Goal: Transaction & Acquisition: Purchase product/service

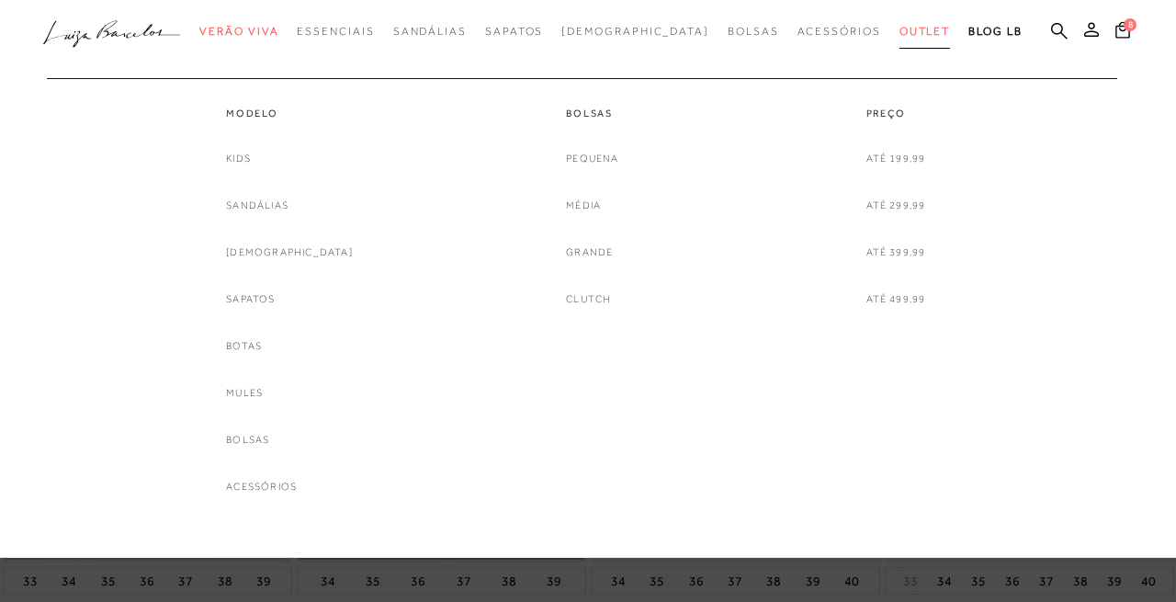
click at [899, 38] on span "Outlet" at bounding box center [924, 31] width 51 height 13
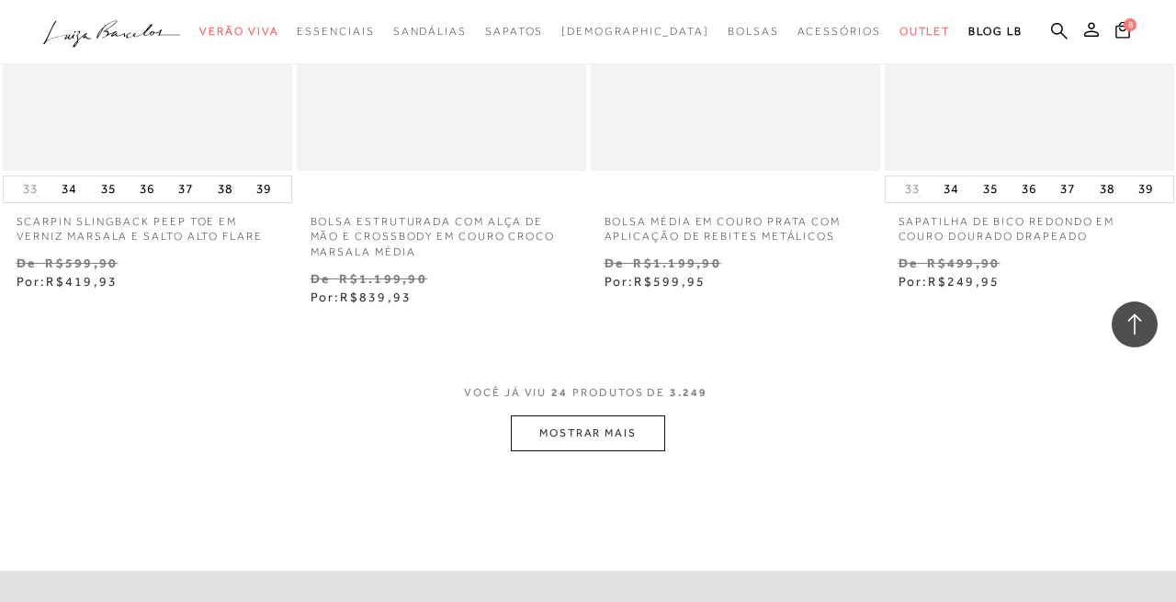
scroll to position [3441, 0]
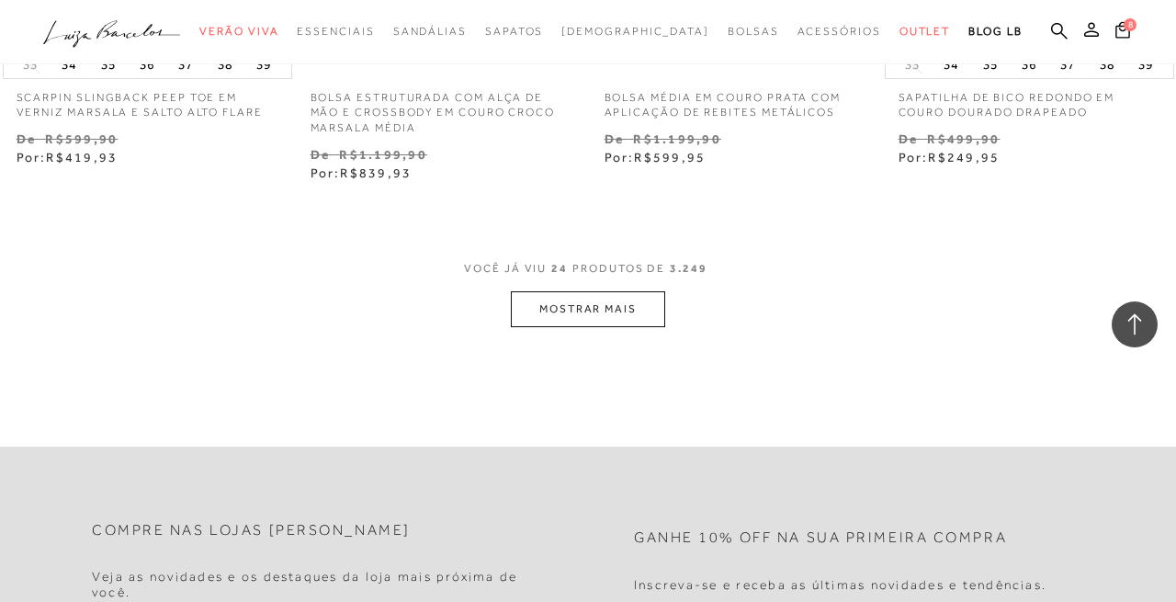
click at [632, 293] on button "MOSTRAR MAIS" at bounding box center [588, 309] width 154 height 36
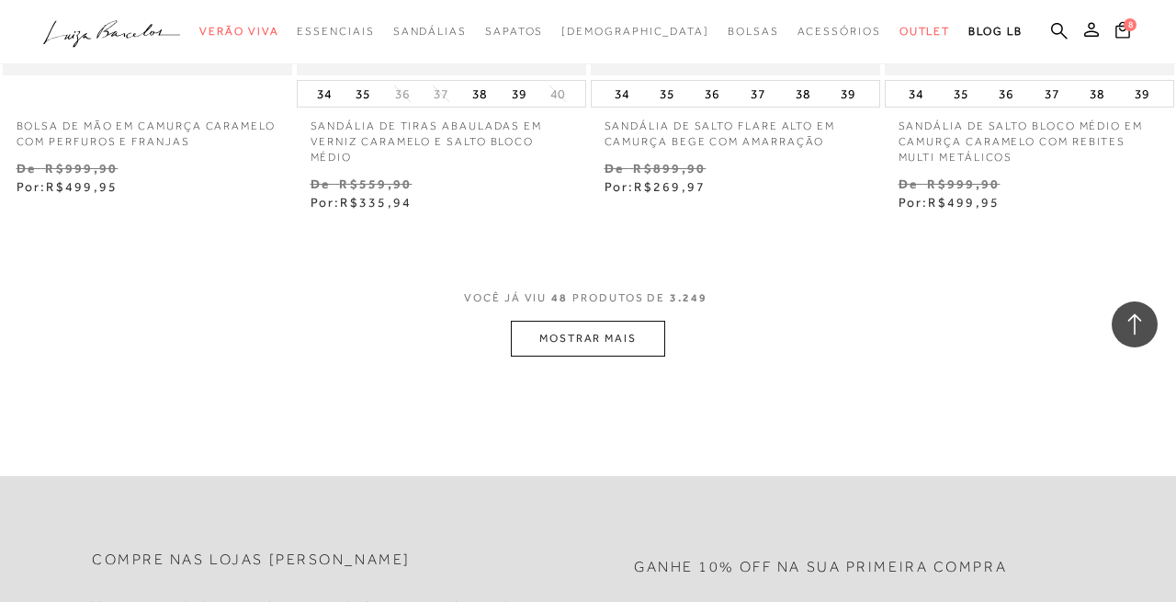
scroll to position [6910, 0]
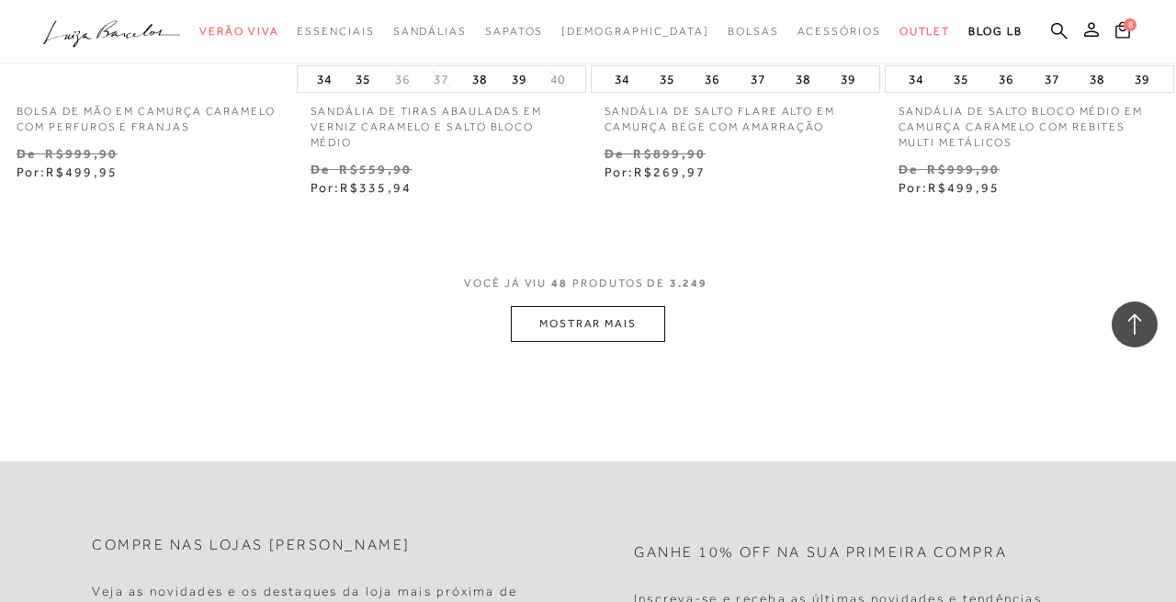
click at [577, 321] on button "MOSTRAR MAIS" at bounding box center [588, 324] width 154 height 36
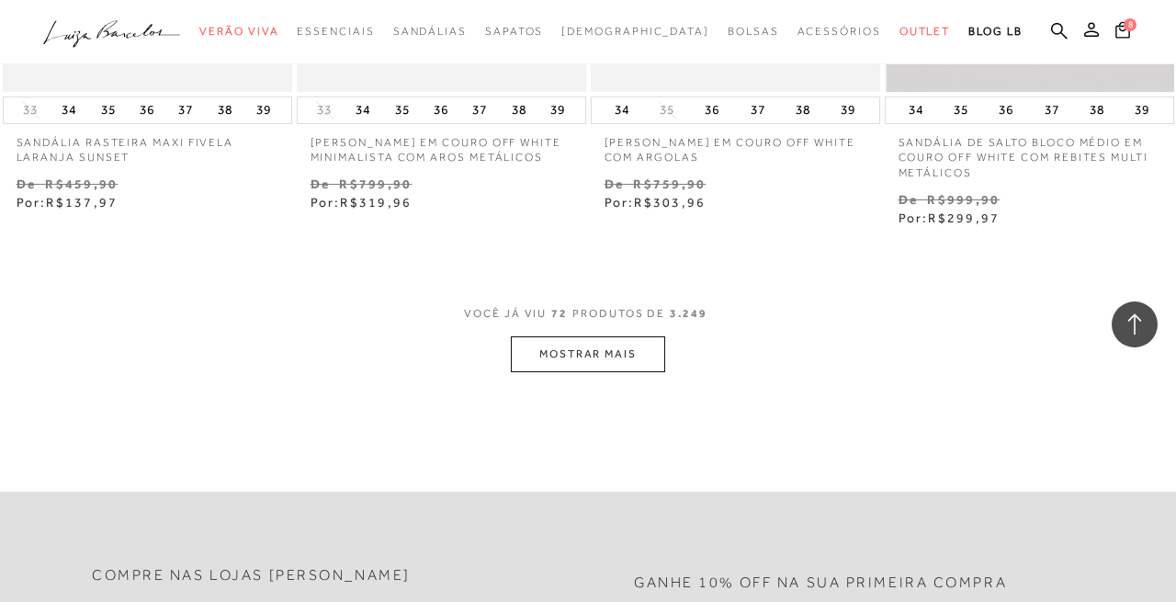
scroll to position [10502, 0]
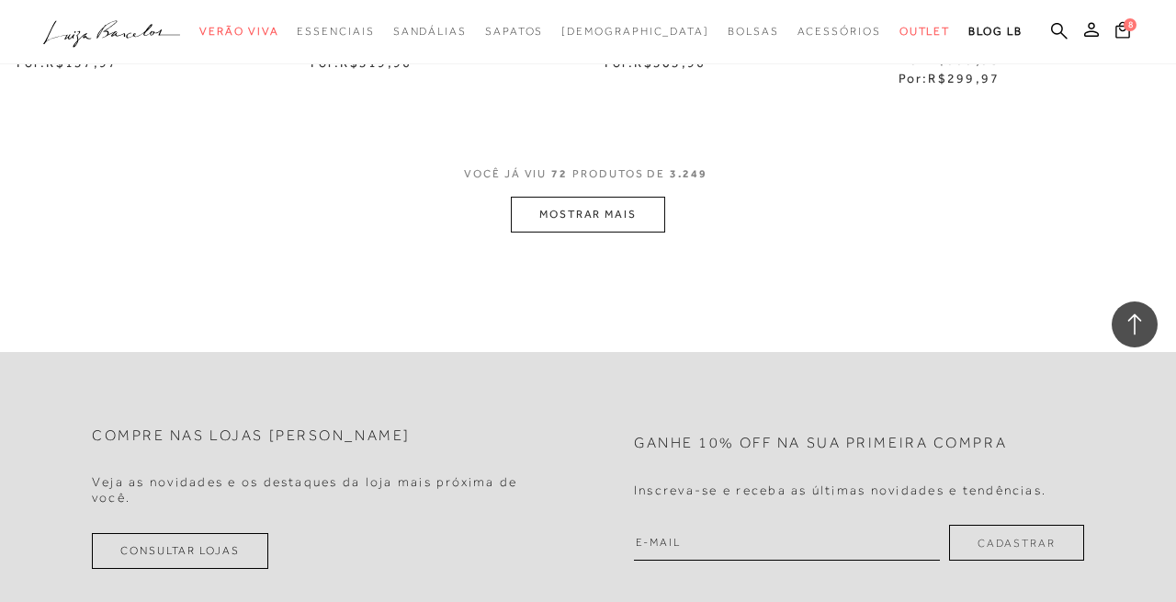
click at [636, 217] on button "MOSTRAR MAIS" at bounding box center [588, 215] width 154 height 36
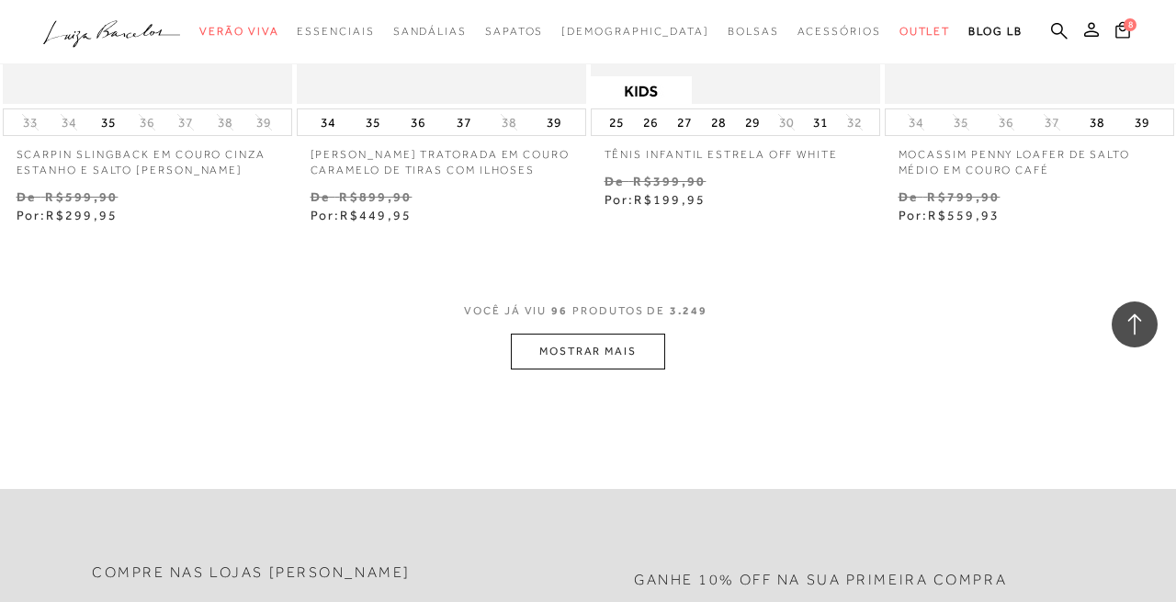
scroll to position [13869, 0]
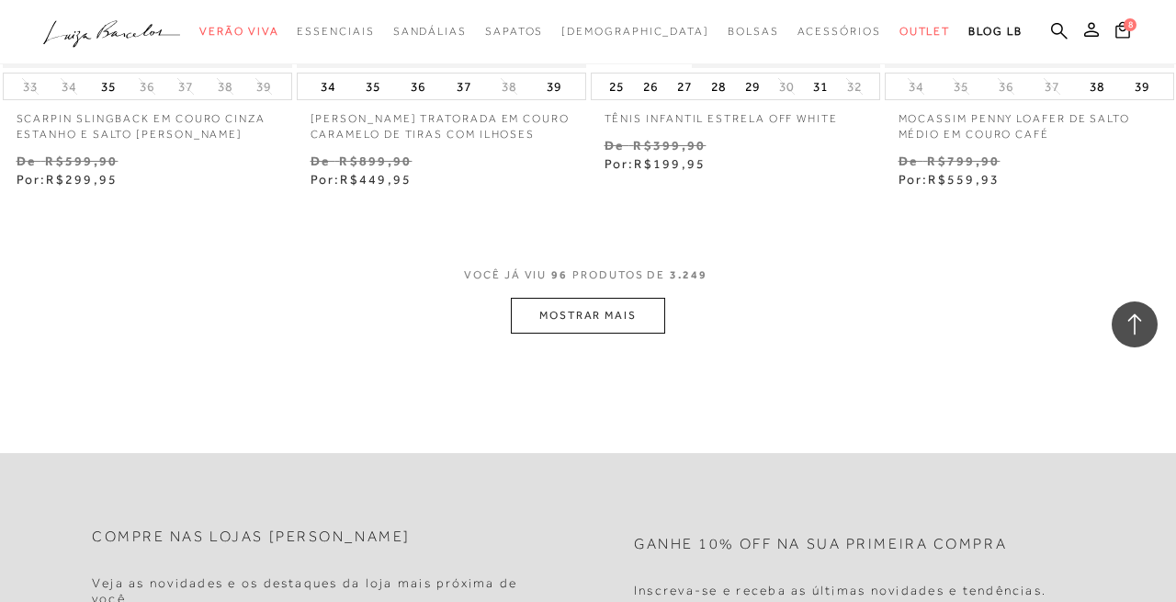
click at [593, 309] on button "MOSTRAR MAIS" at bounding box center [588, 316] width 154 height 36
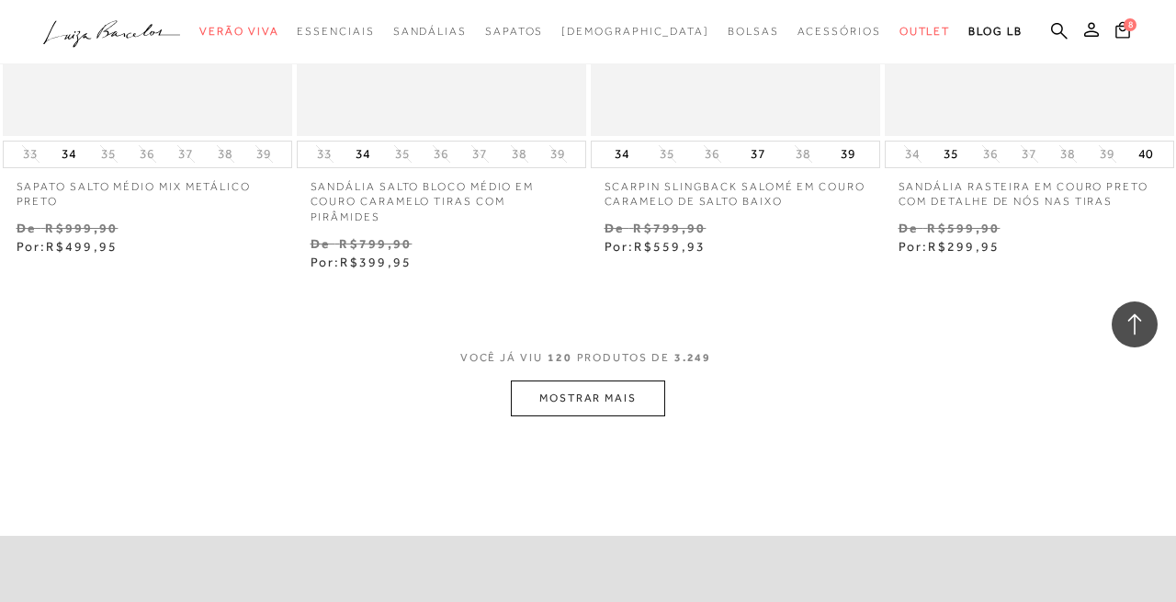
scroll to position [17308, 0]
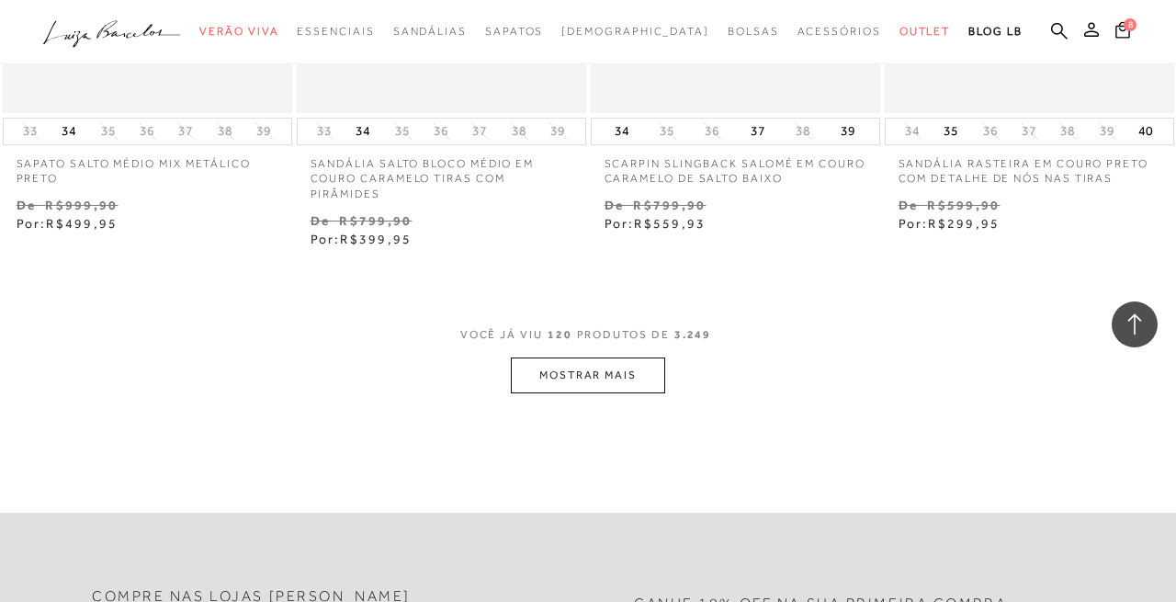
click at [645, 366] on button "MOSTRAR MAIS" at bounding box center [588, 375] width 154 height 36
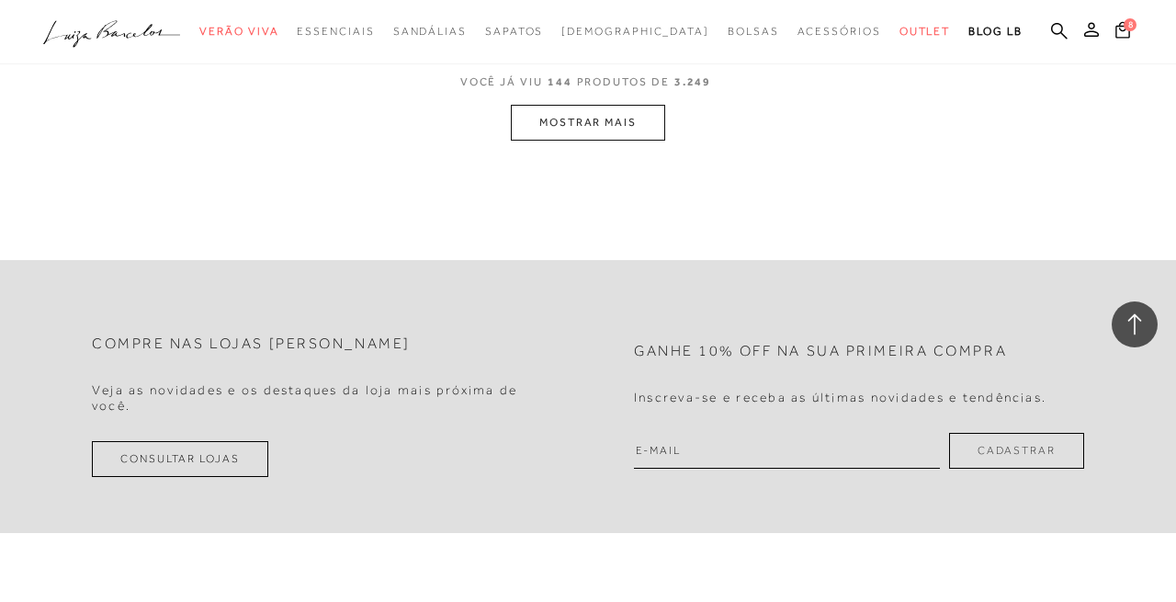
scroll to position [20976, 0]
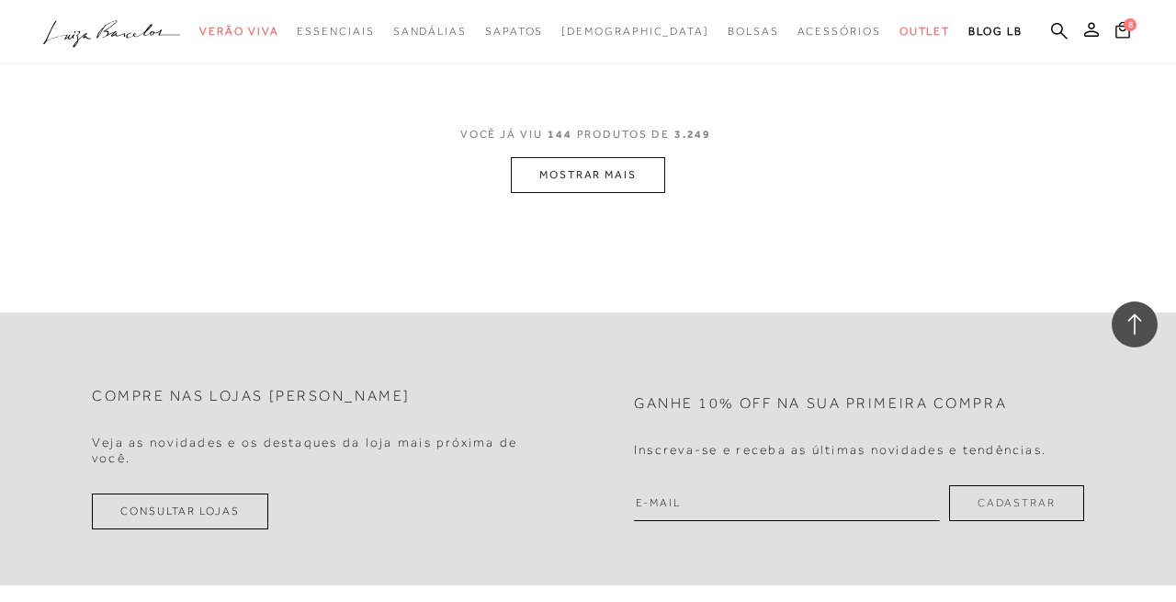
click at [593, 157] on button "MOSTRAR MAIS" at bounding box center [588, 175] width 154 height 36
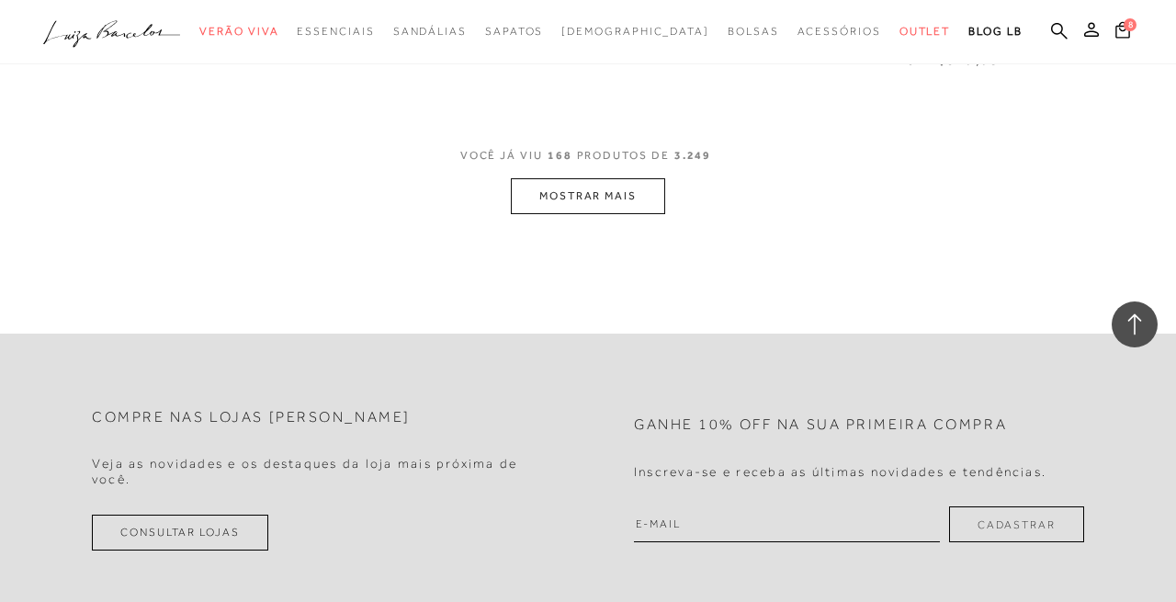
scroll to position [24457, 0]
click at [598, 175] on button "MOSTRAR MAIS" at bounding box center [588, 193] width 154 height 36
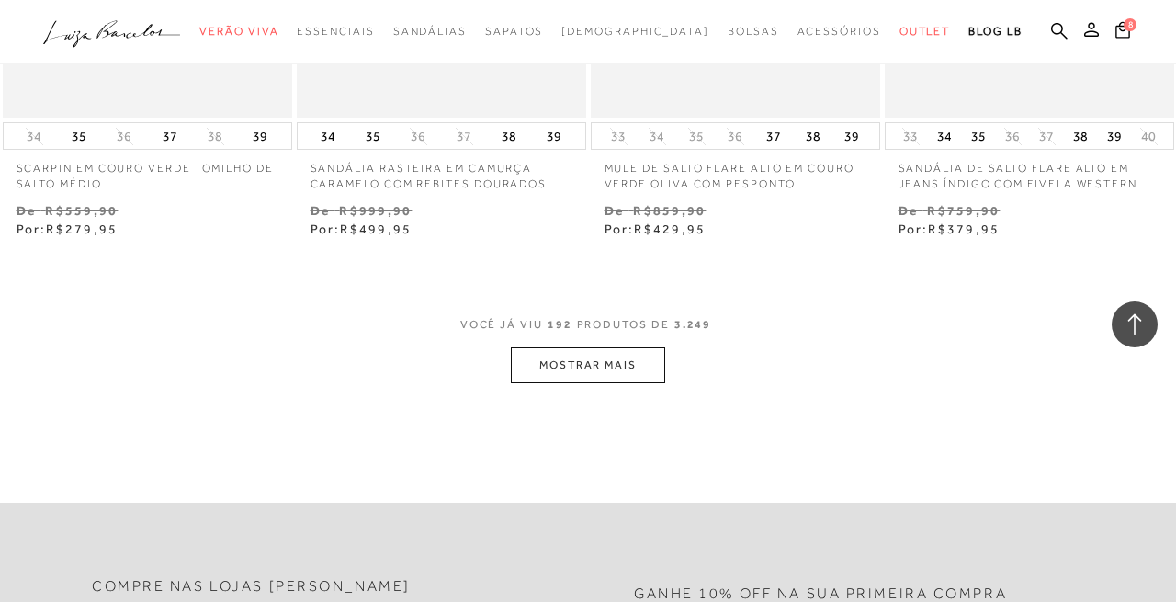
scroll to position [27834, 0]
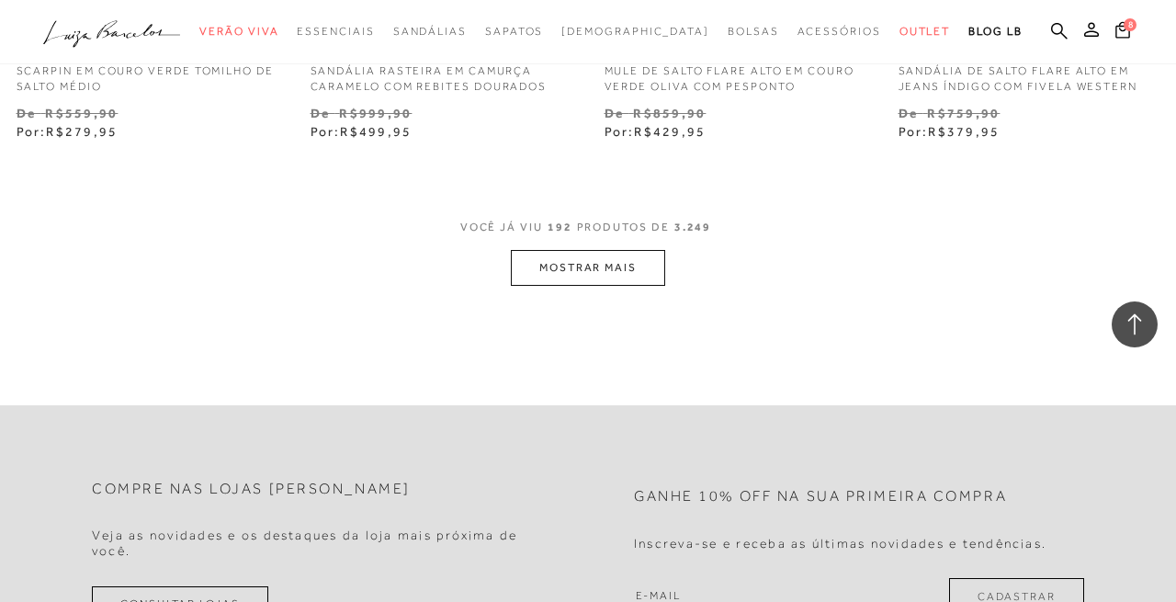
click at [614, 250] on button "MOSTRAR MAIS" at bounding box center [588, 268] width 154 height 36
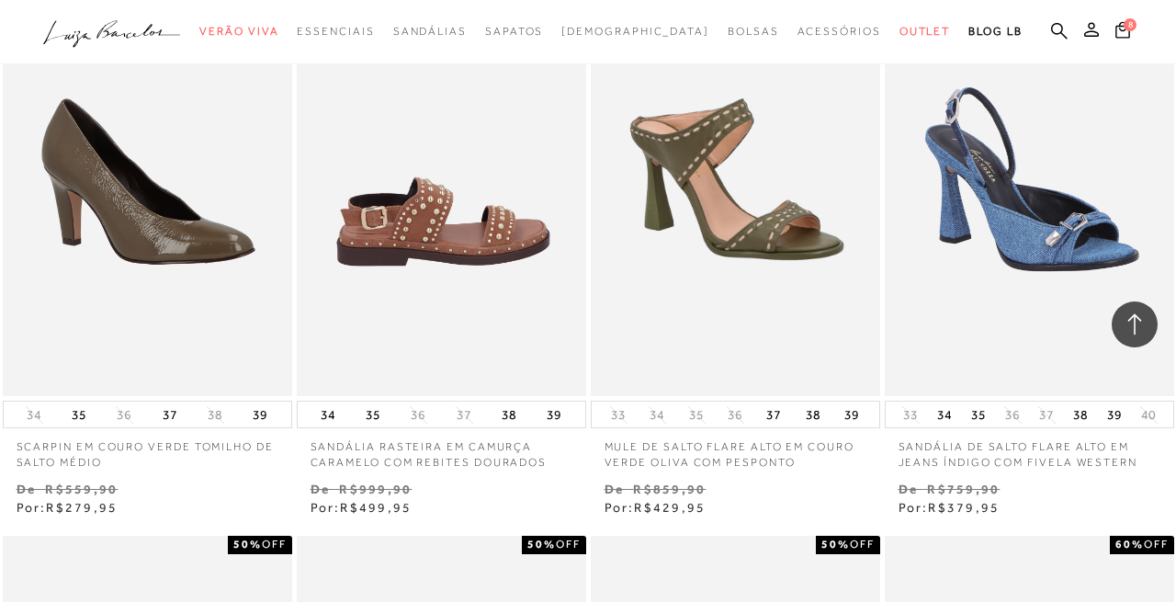
scroll to position [27400, 0]
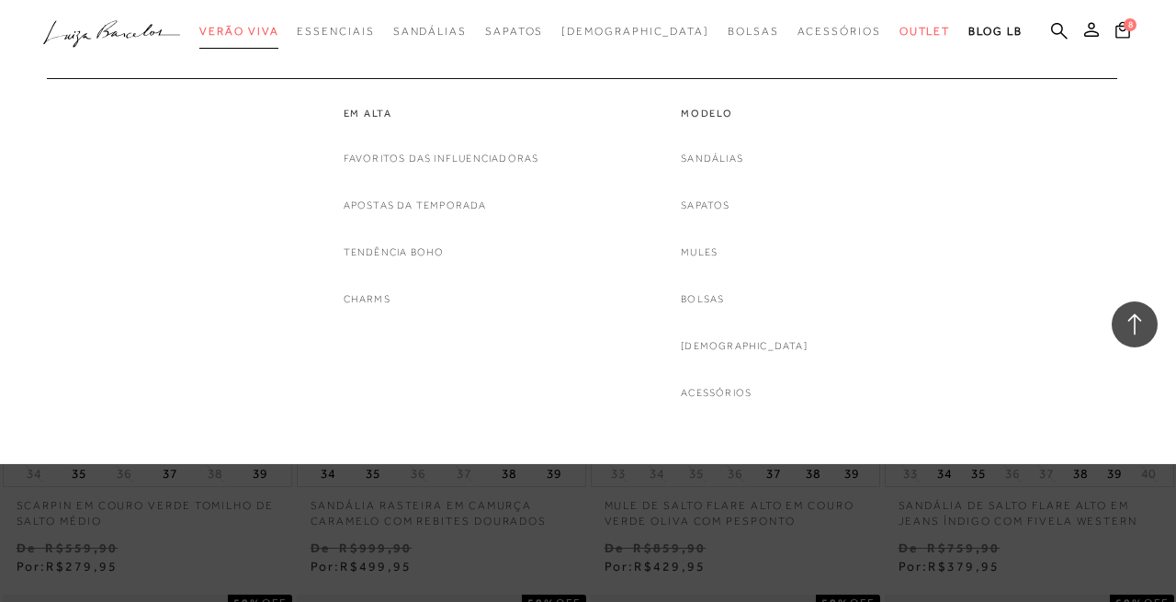
click at [278, 24] on link "Verão Viva" at bounding box center [238, 32] width 79 height 34
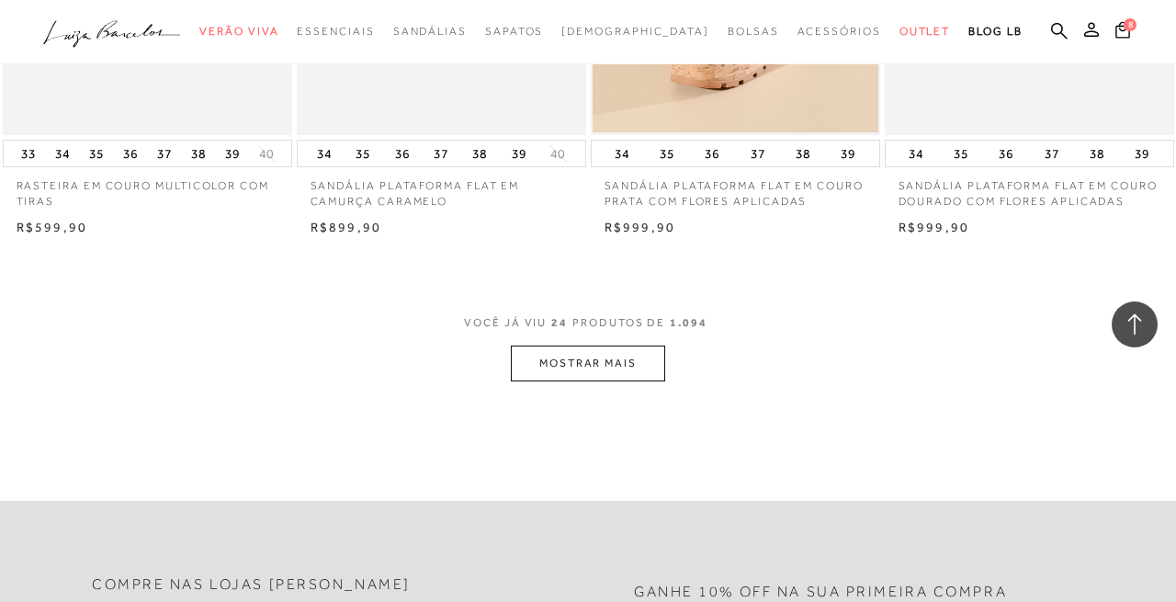
scroll to position [3324, 0]
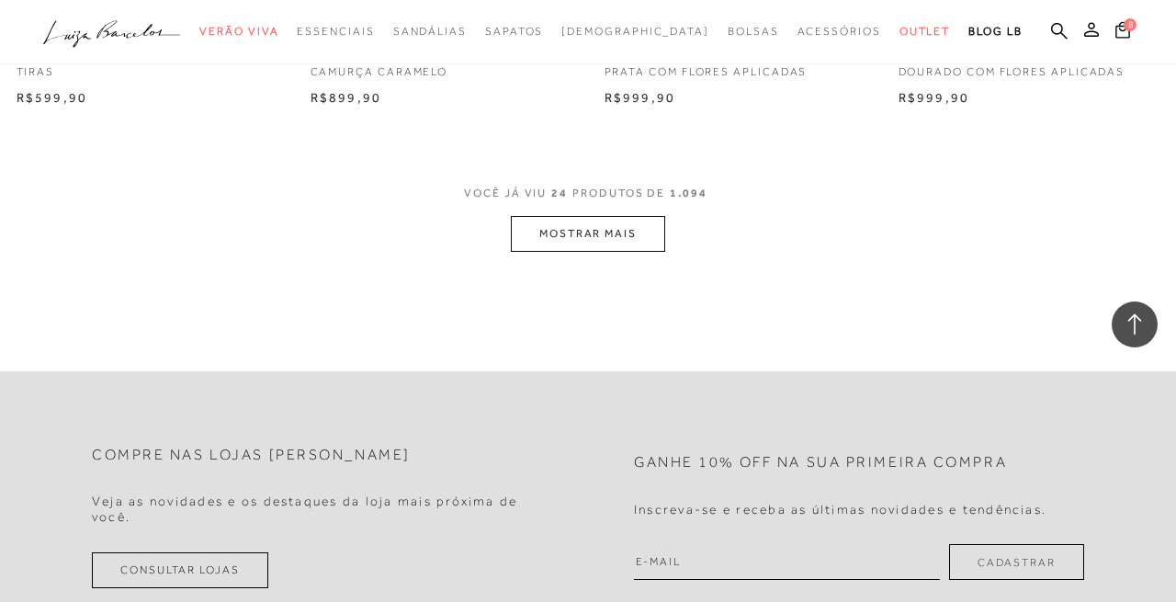
click at [567, 230] on button "MOSTRAR MAIS" at bounding box center [588, 234] width 154 height 36
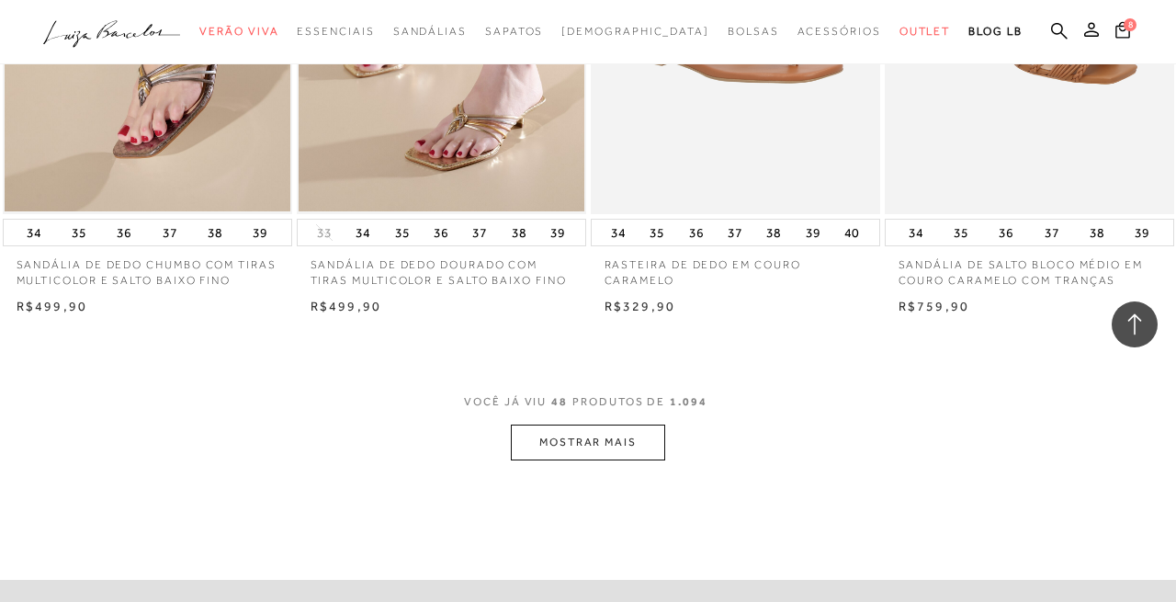
scroll to position [6471, 0]
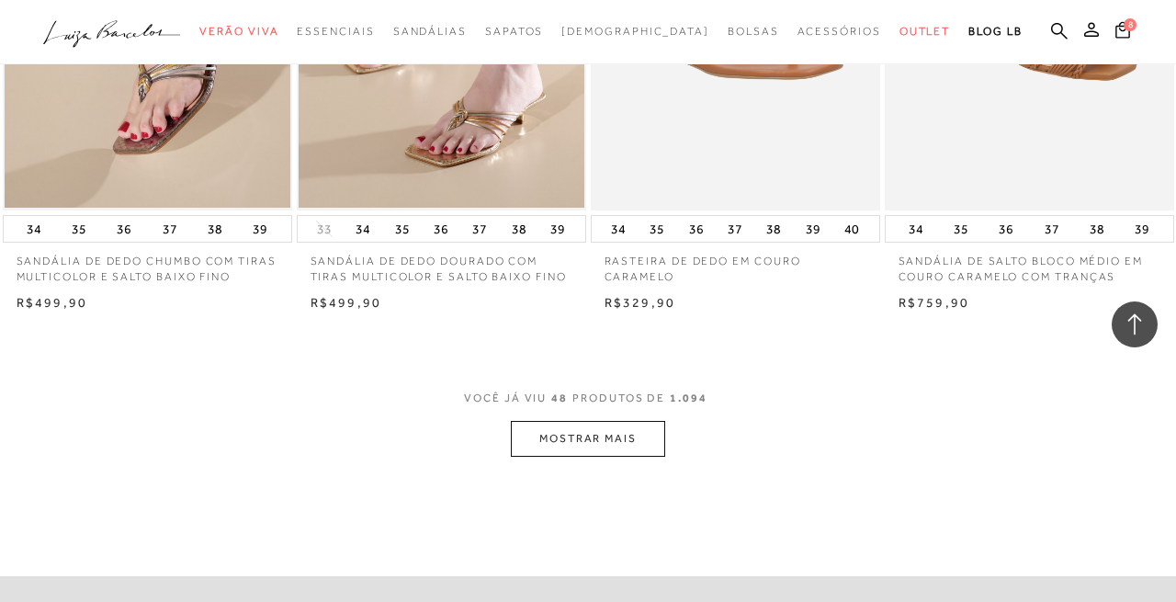
click at [598, 456] on button "MOSTRAR MAIS" at bounding box center [588, 439] width 154 height 36
click at [619, 454] on button "MOSTRAR MAIS" at bounding box center [588, 439] width 154 height 36
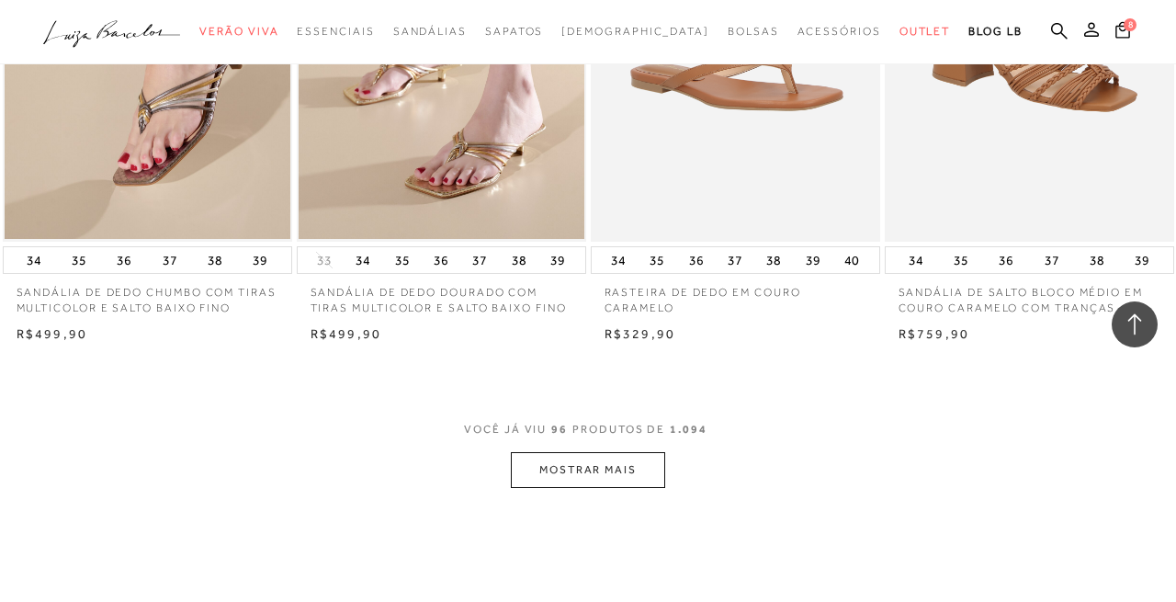
scroll to position [6450, 0]
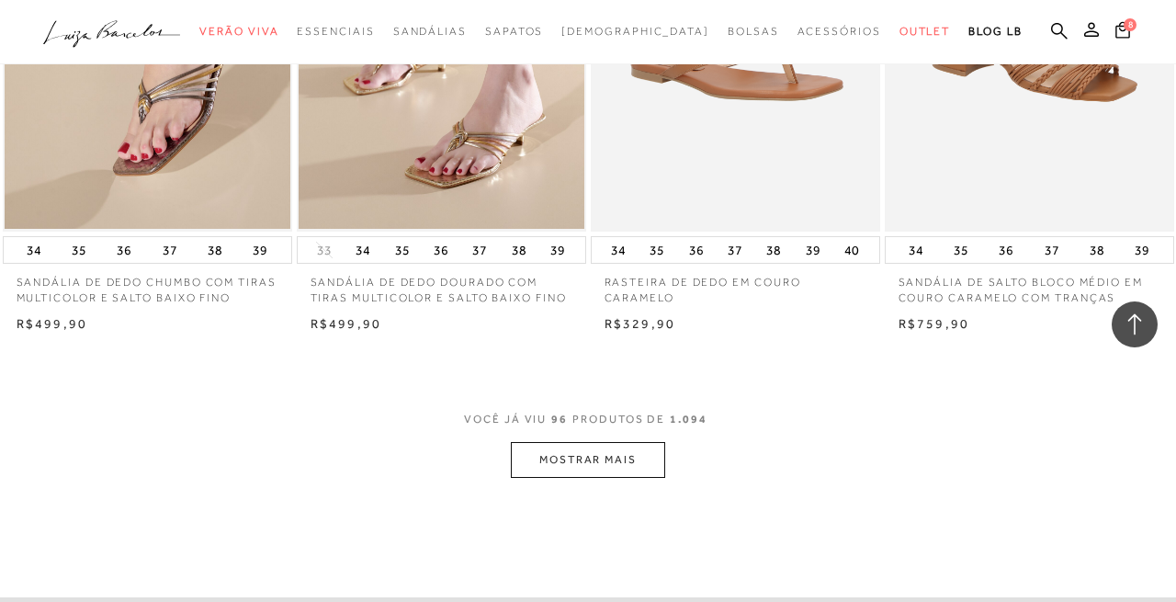
click at [606, 467] on button "MOSTRAR MAIS" at bounding box center [588, 460] width 154 height 36
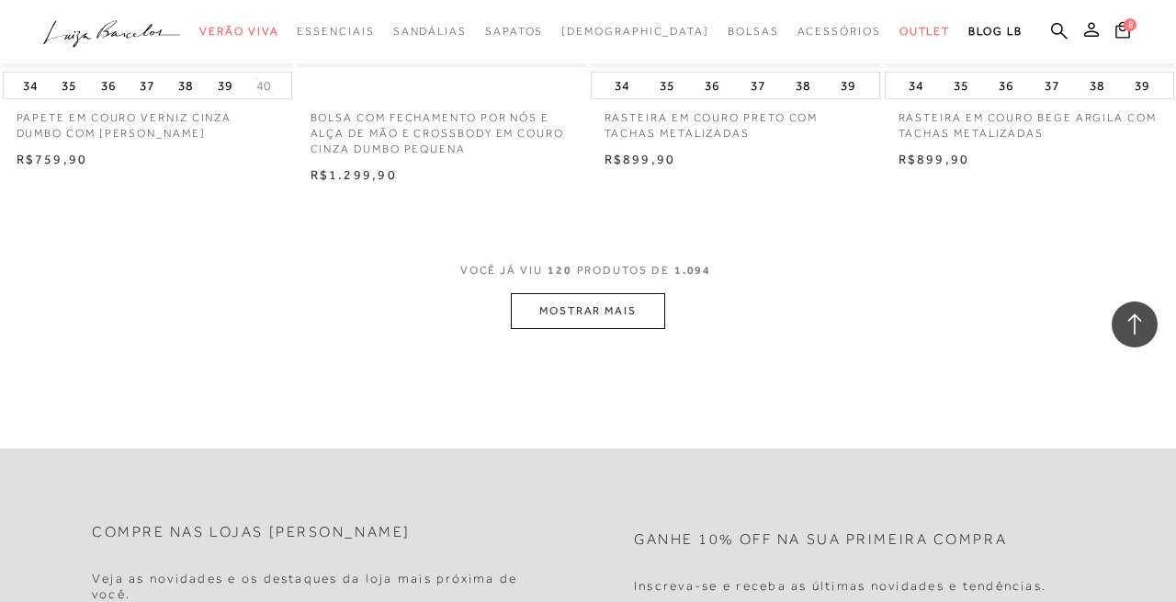
scroll to position [10119, 0]
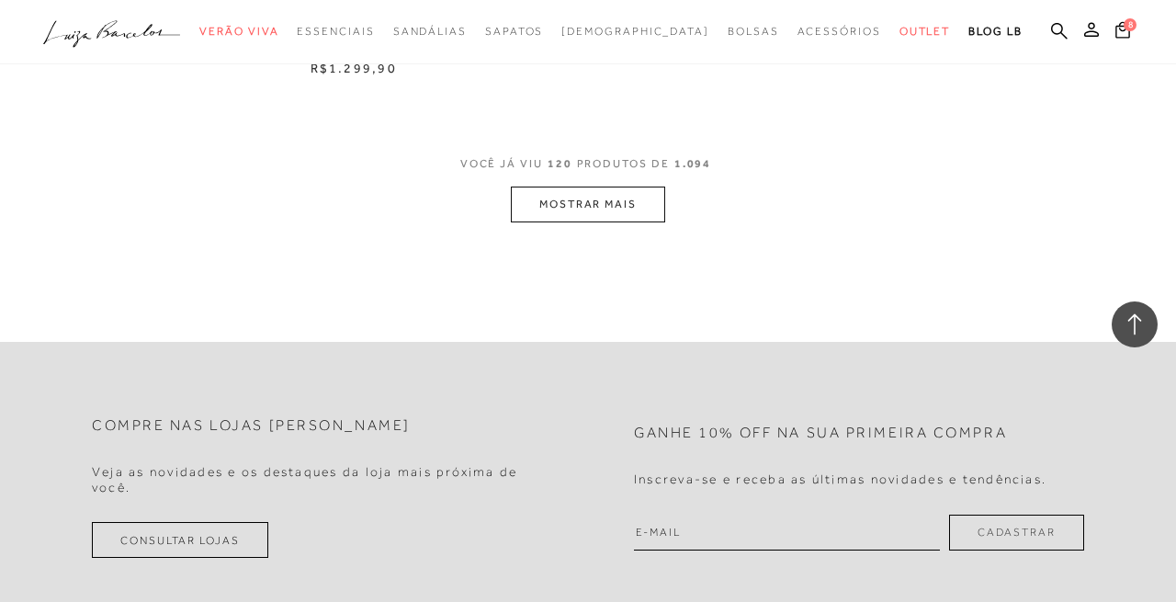
click at [569, 212] on button "MOSTRAR MAIS" at bounding box center [588, 204] width 154 height 36
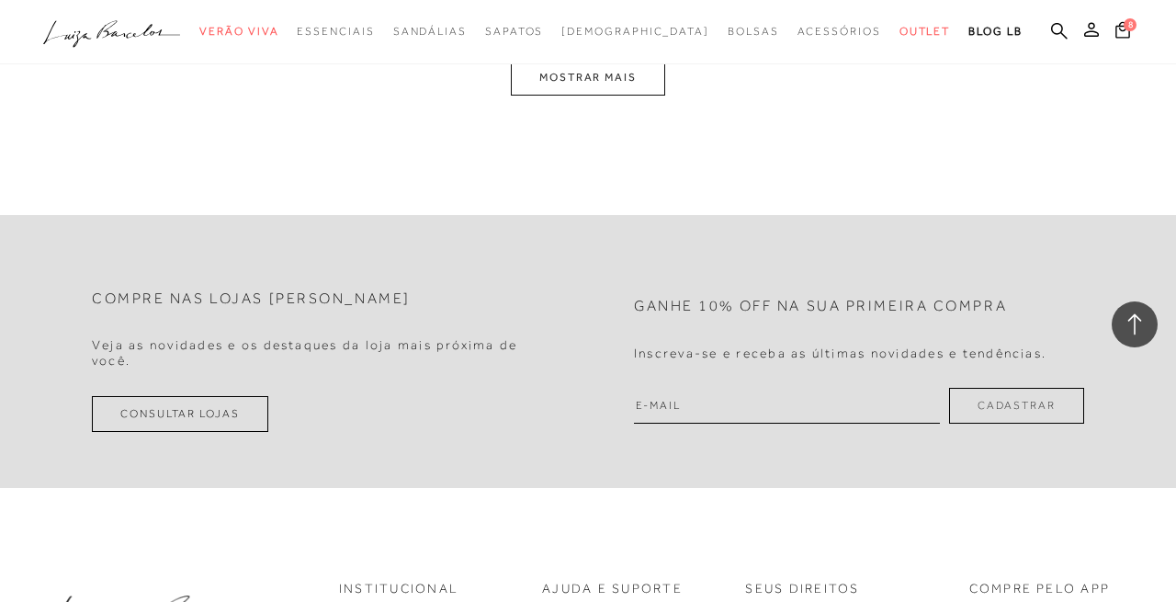
scroll to position [13634, 0]
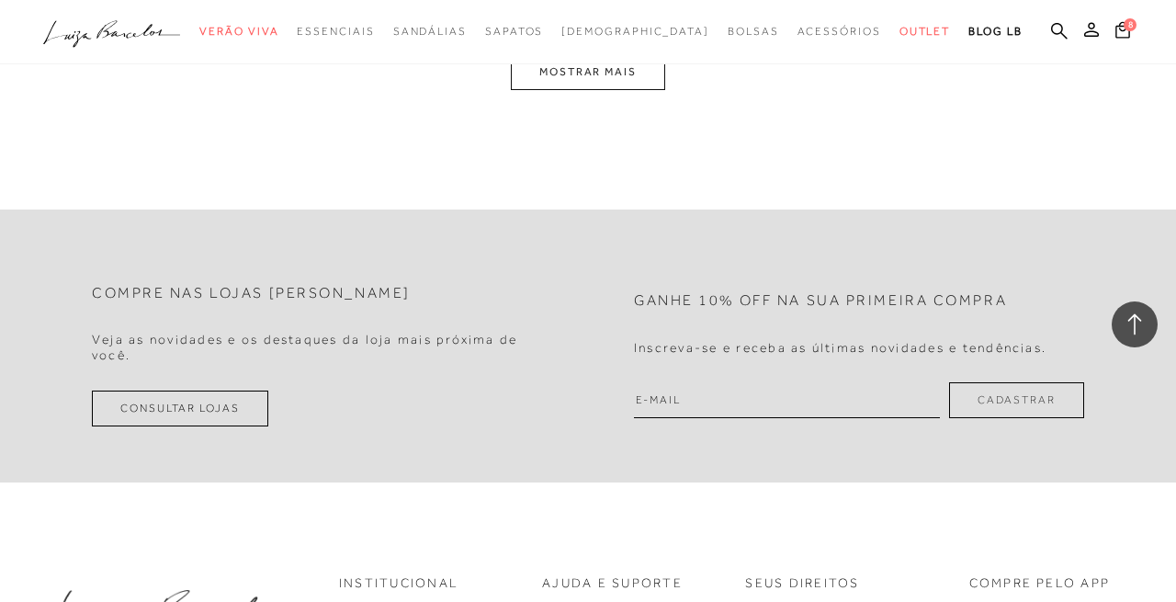
click at [648, 90] on button "MOSTRAR MAIS" at bounding box center [588, 72] width 154 height 36
click at [586, 89] on button "MOSTRAR MAIS" at bounding box center [588, 72] width 154 height 36
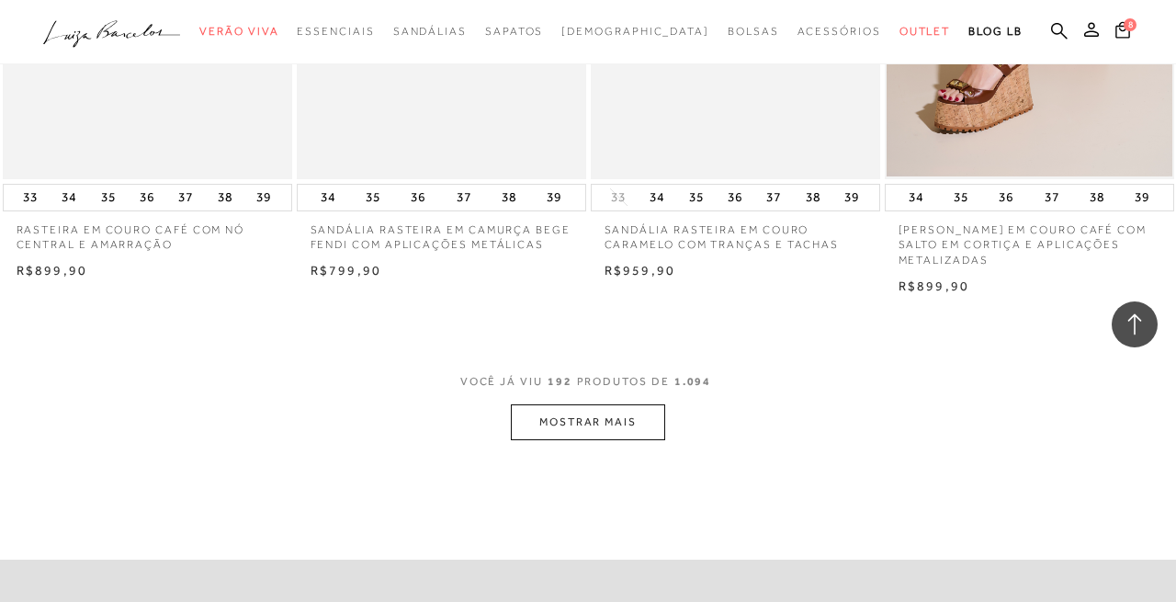
scroll to position [20118, 0]
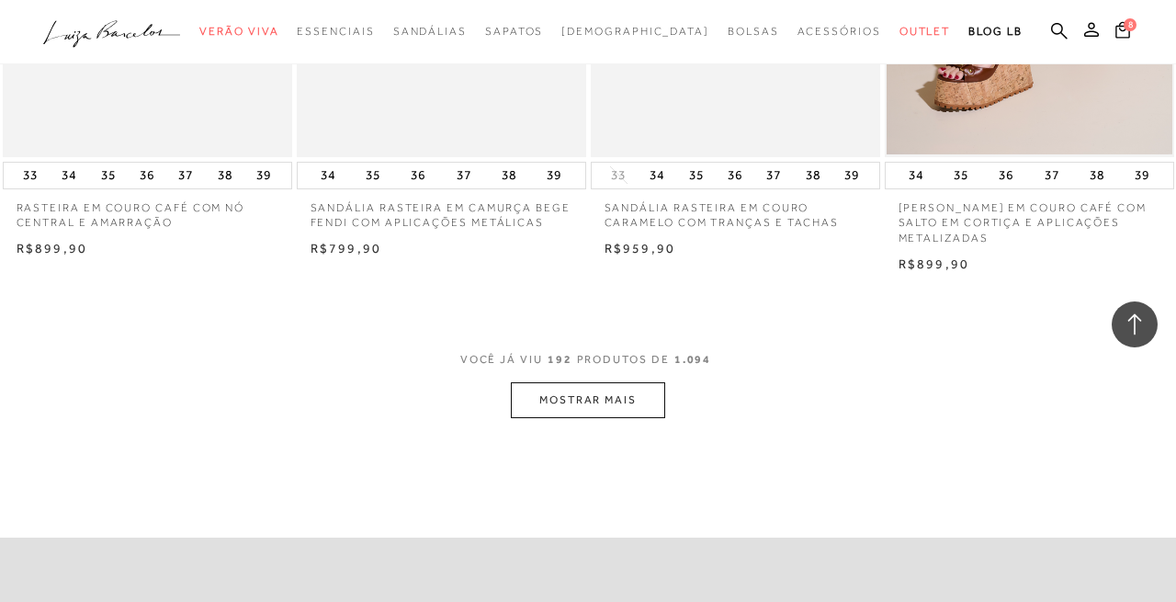
click at [593, 418] on button "MOSTRAR MAIS" at bounding box center [588, 400] width 154 height 36
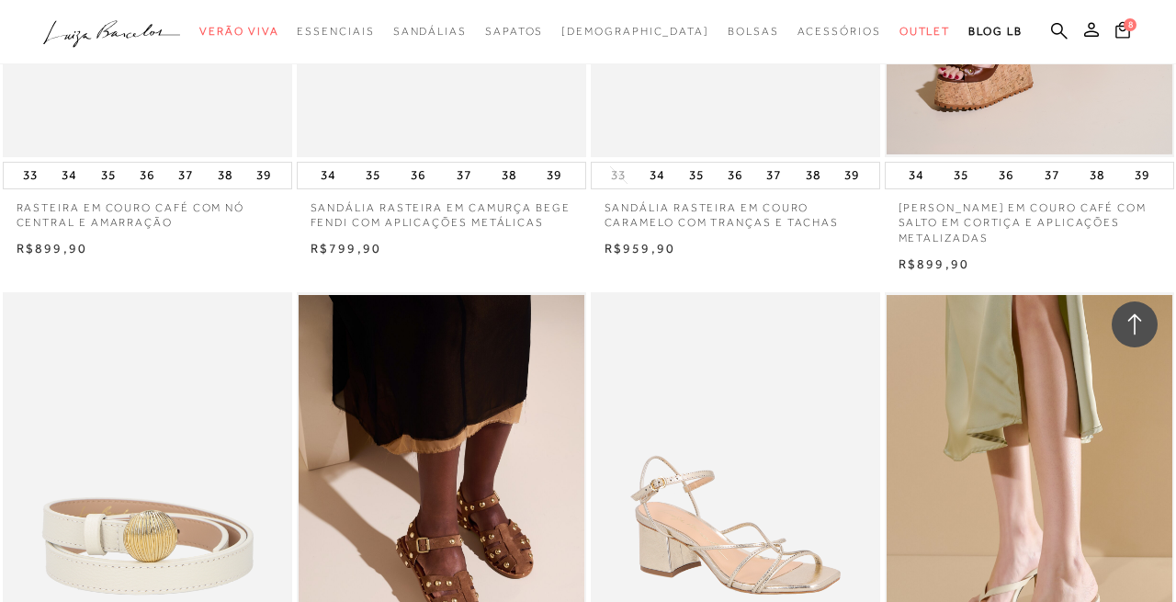
click at [591, 413] on div "SANDÁLIA SALTO BLOCO TIRAS METALIZADO DOURADO" at bounding box center [735, 509] width 289 height 434
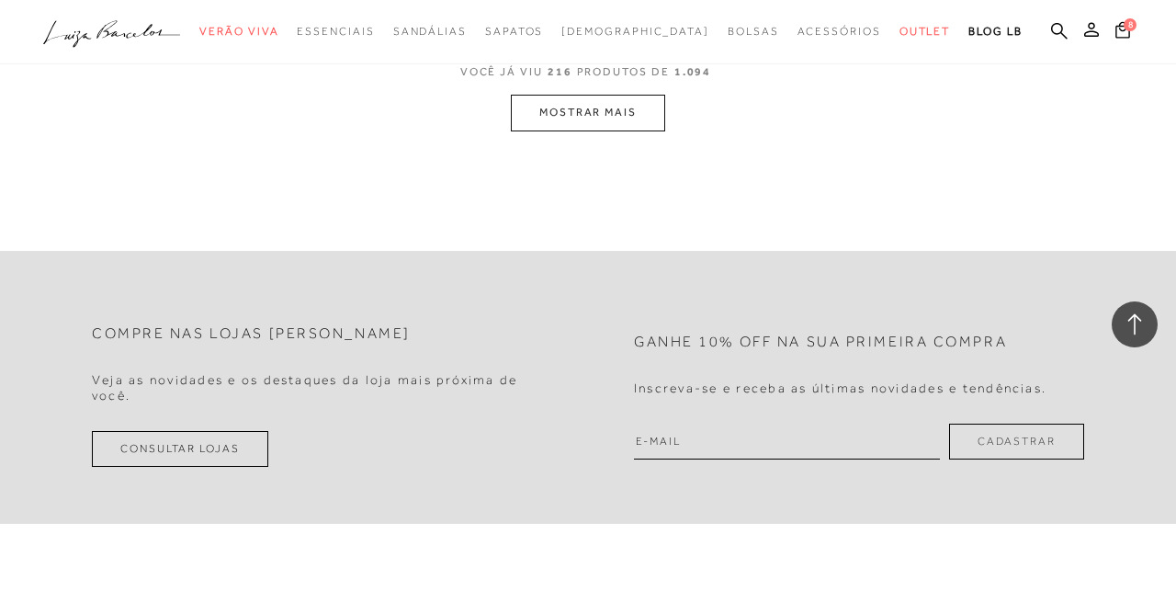
scroll to position [23814, 0]
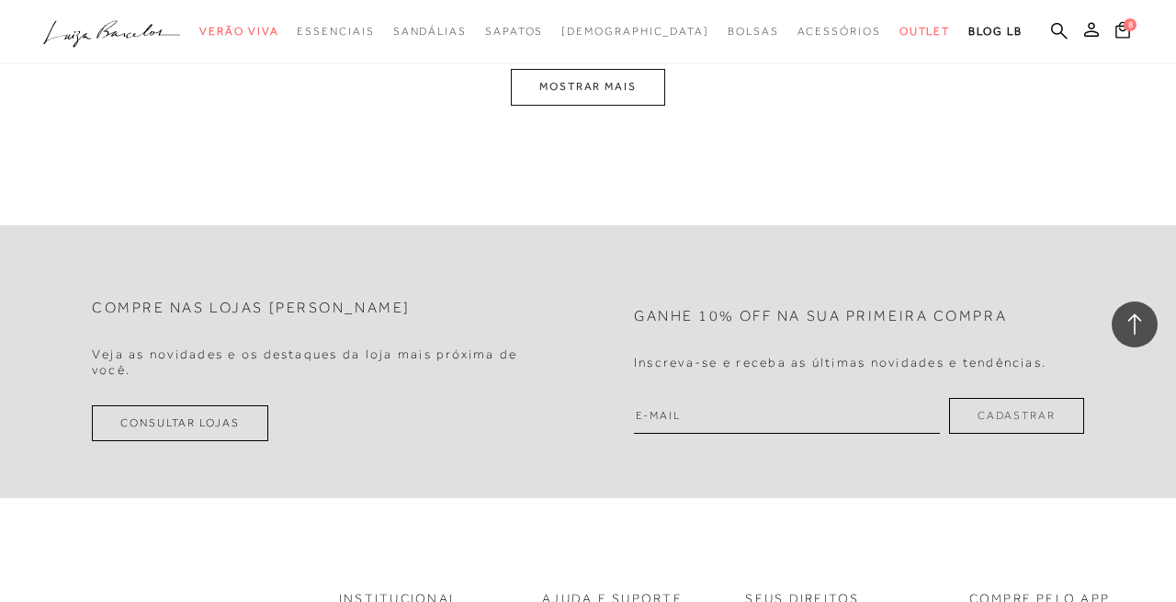
click at [604, 98] on button "MOSTRAR MAIS" at bounding box center [588, 87] width 154 height 36
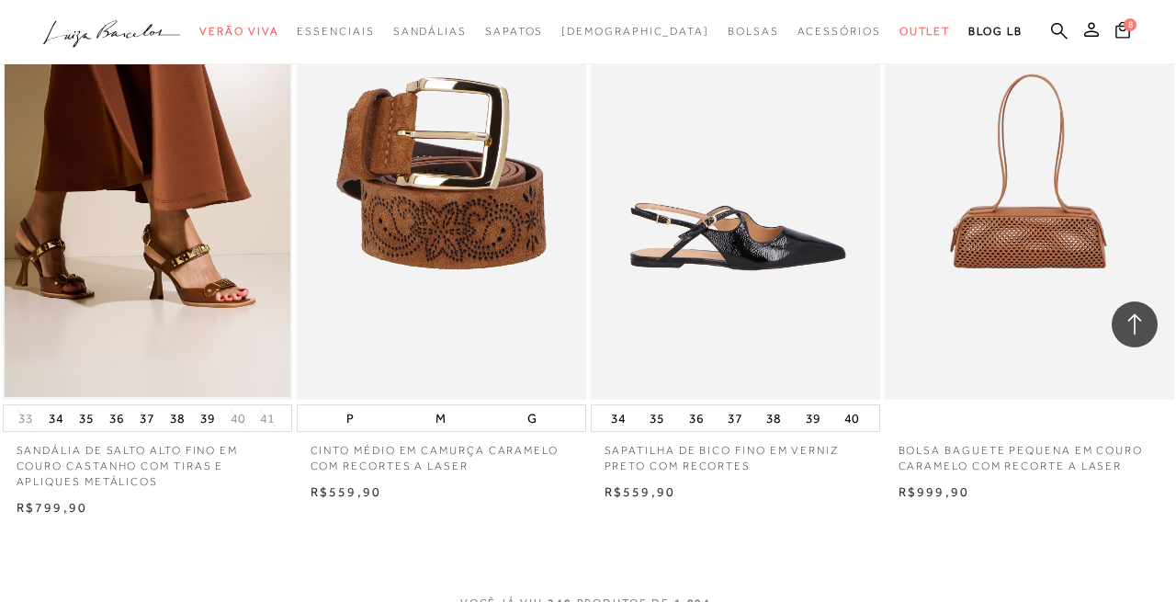
scroll to position [26875, 0]
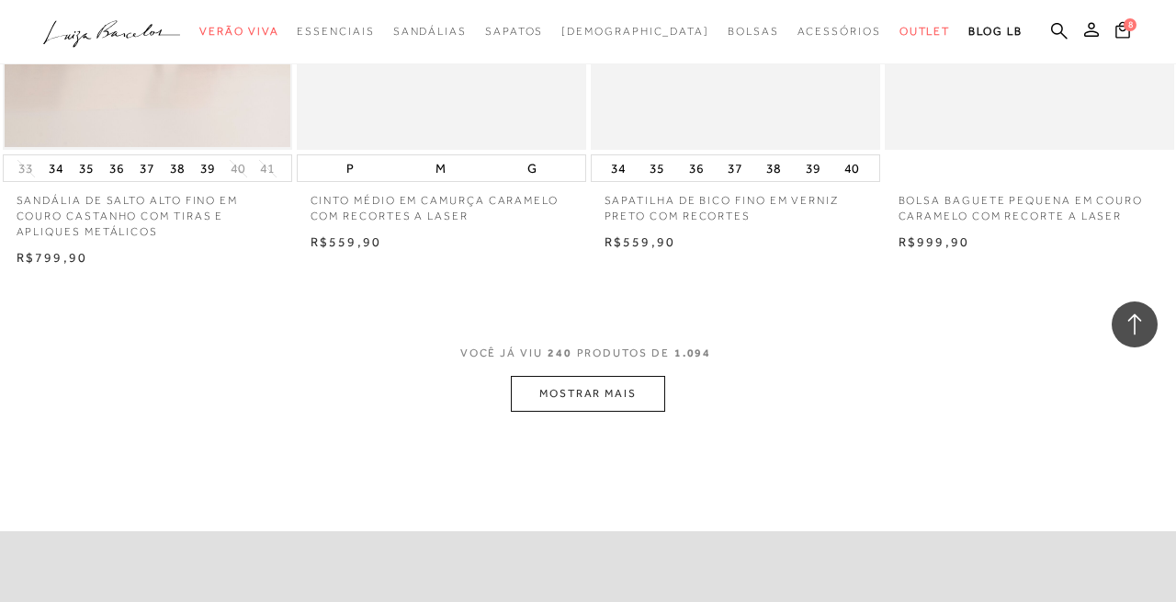
click at [567, 410] on button "MOSTRAR MAIS" at bounding box center [588, 394] width 154 height 36
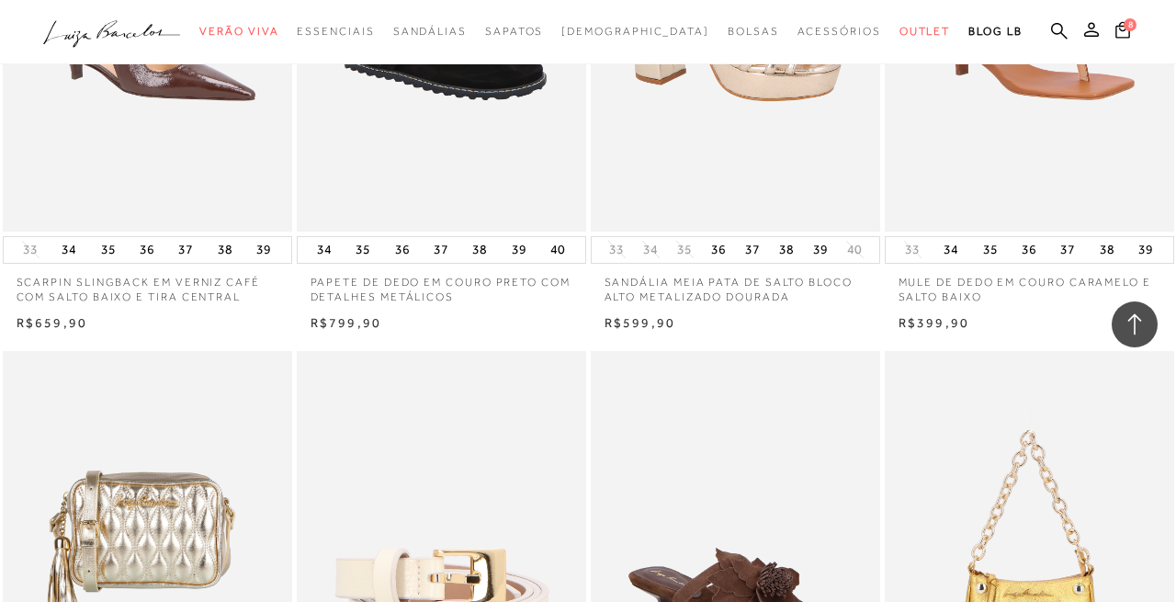
scroll to position [29330, 0]
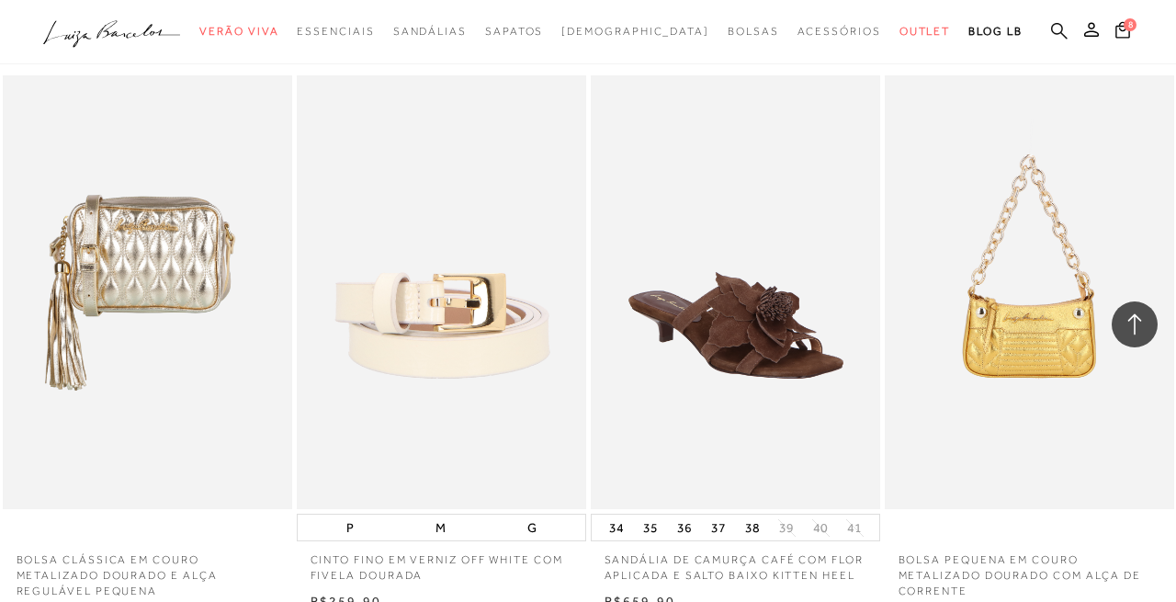
click at [1064, 33] on icon at bounding box center [1059, 30] width 17 height 17
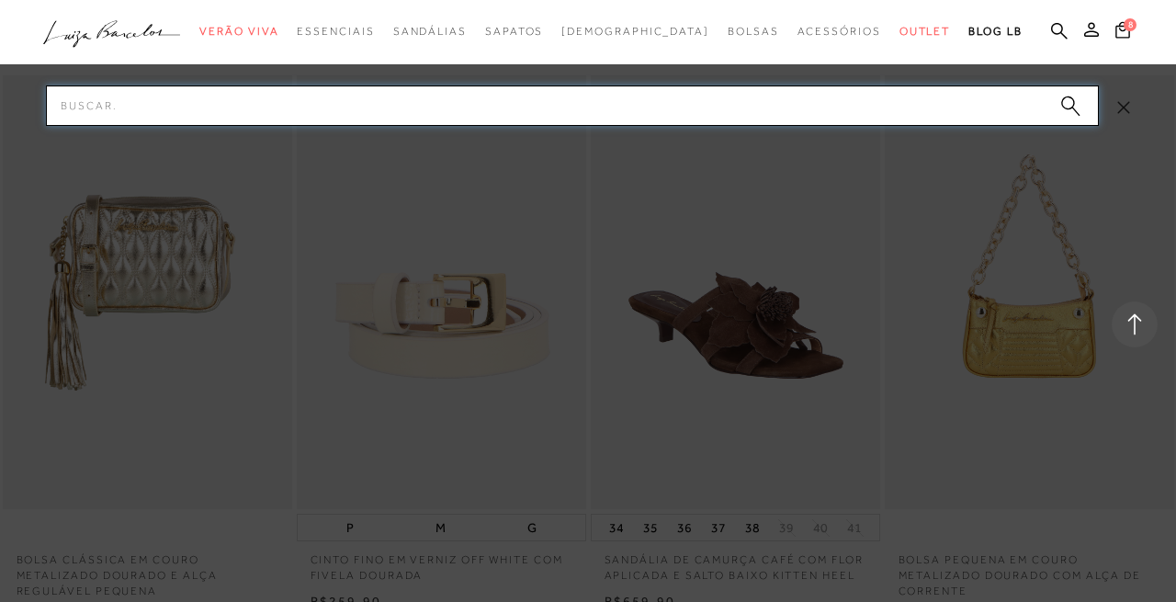
click at [850, 111] on input "Pesquisar" at bounding box center [572, 105] width 1053 height 40
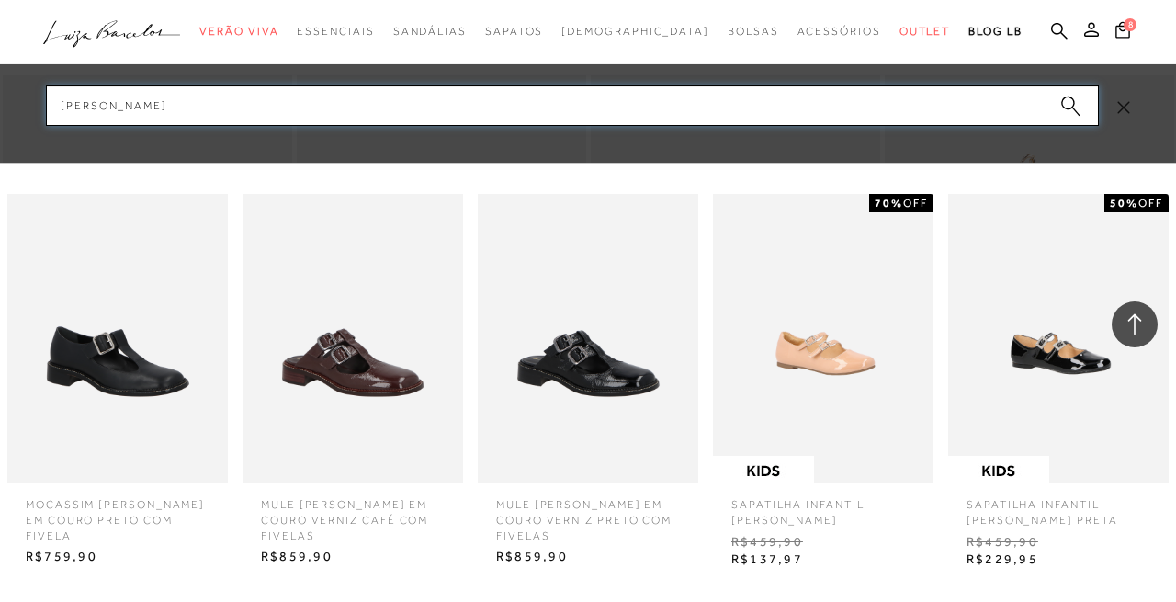
type input "mary jane"
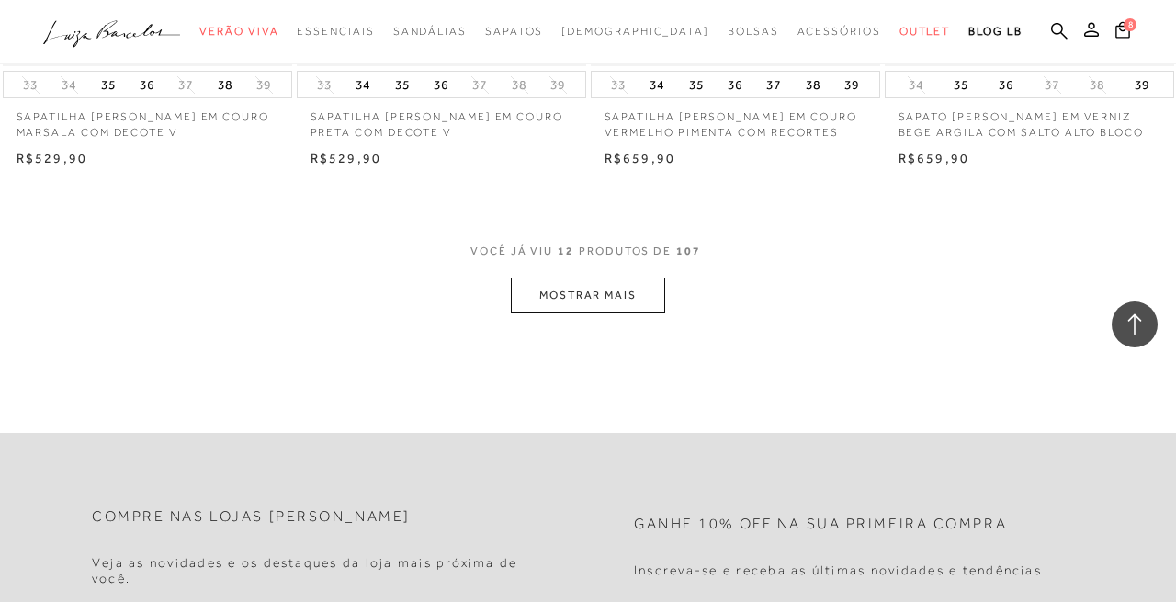
scroll to position [1641, 0]
click at [641, 294] on button "MOSTRAR MAIS" at bounding box center [588, 294] width 154 height 36
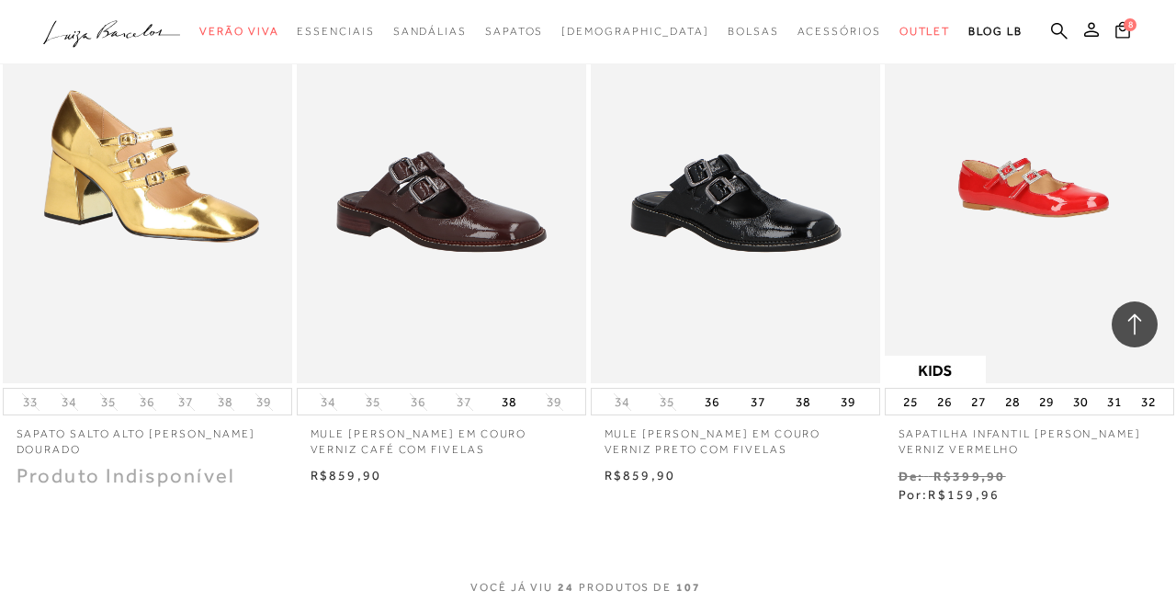
scroll to position [3172, 0]
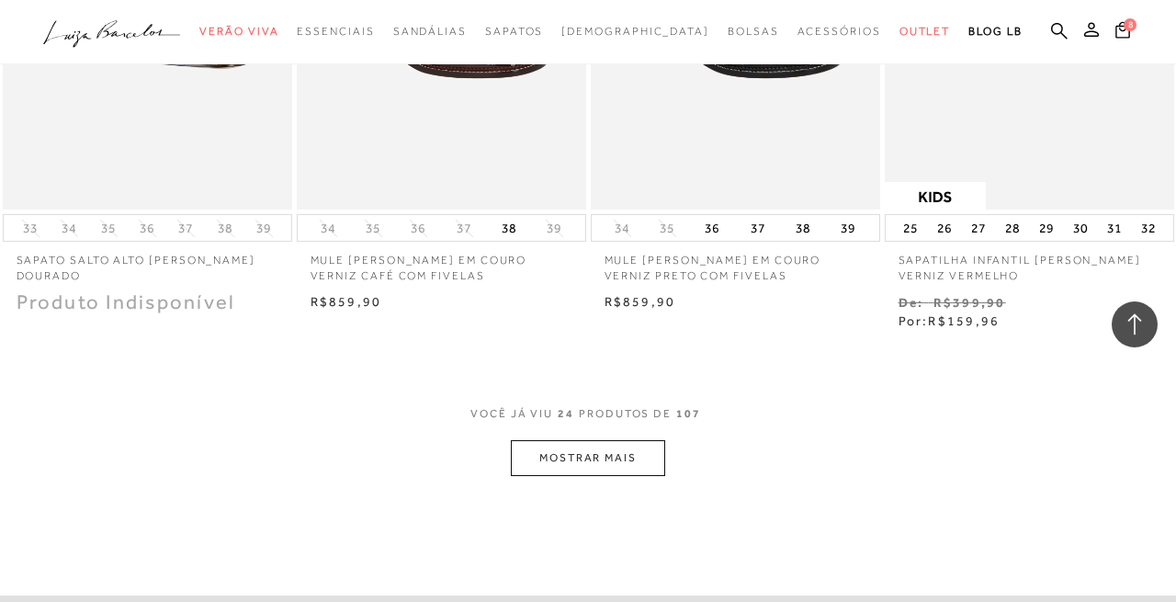
click at [599, 471] on button "MOSTRAR MAIS" at bounding box center [588, 458] width 154 height 36
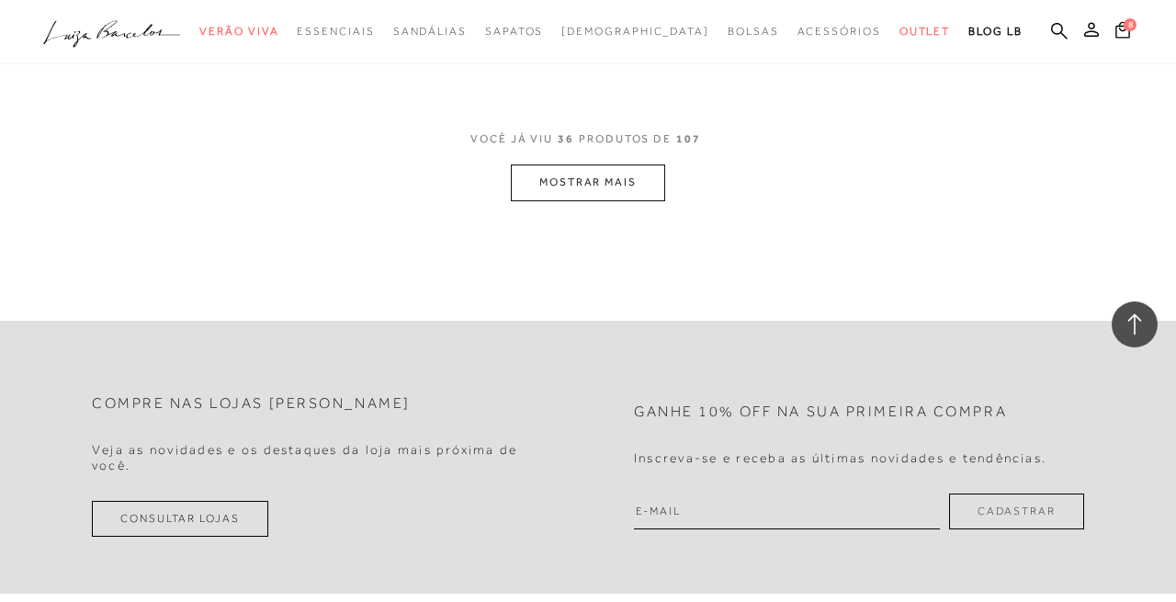
scroll to position [5258, 0]
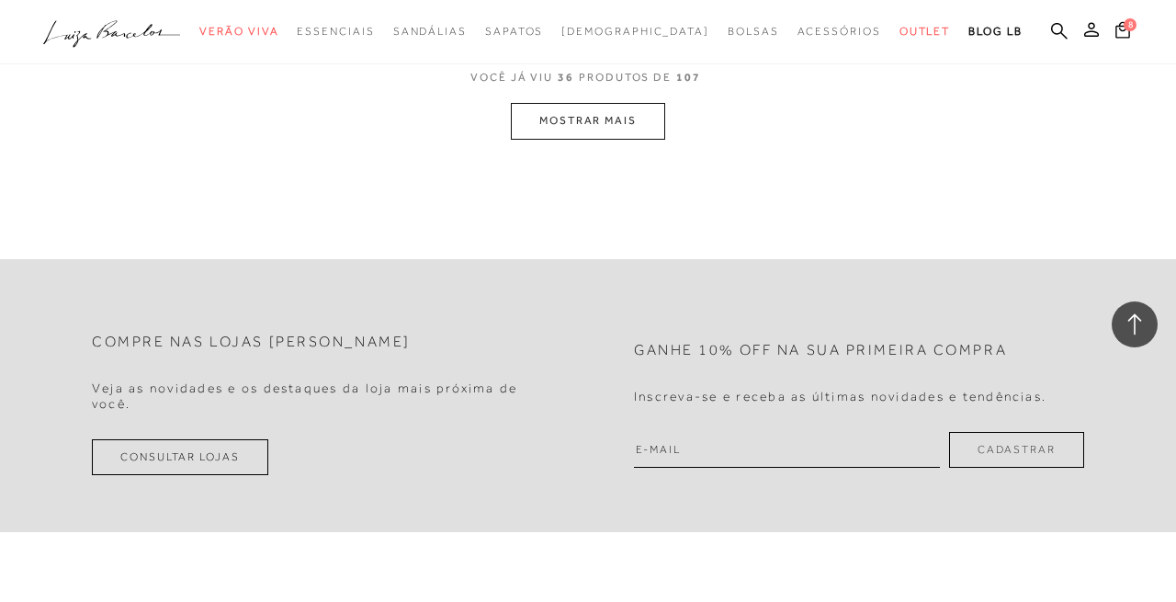
click at [574, 138] on button "MOSTRAR MAIS" at bounding box center [588, 121] width 154 height 36
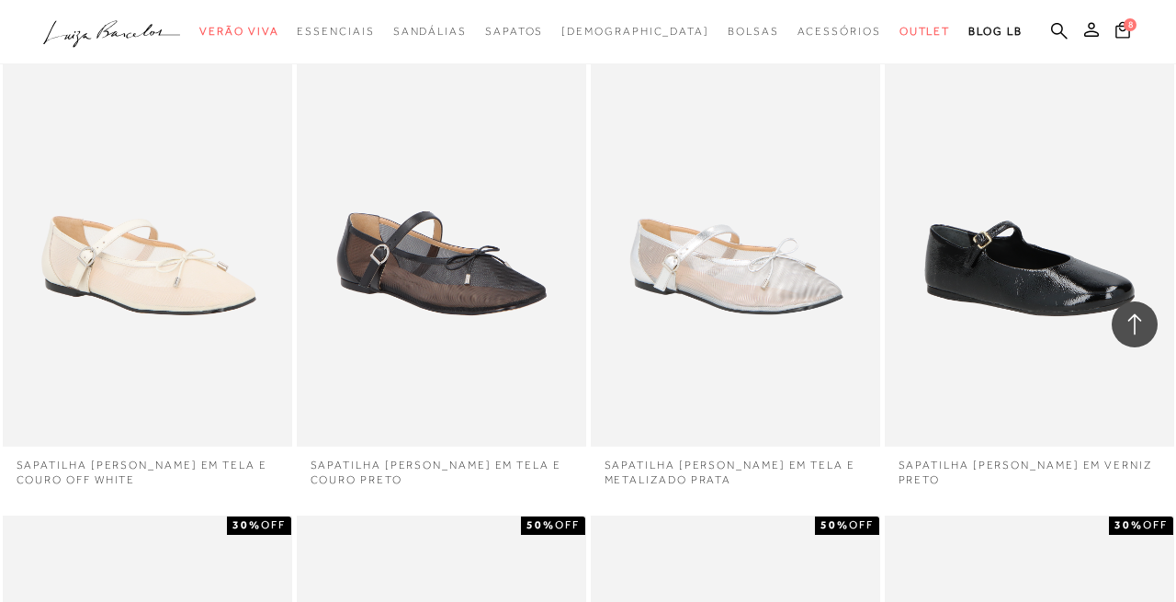
scroll to position [6798, 0]
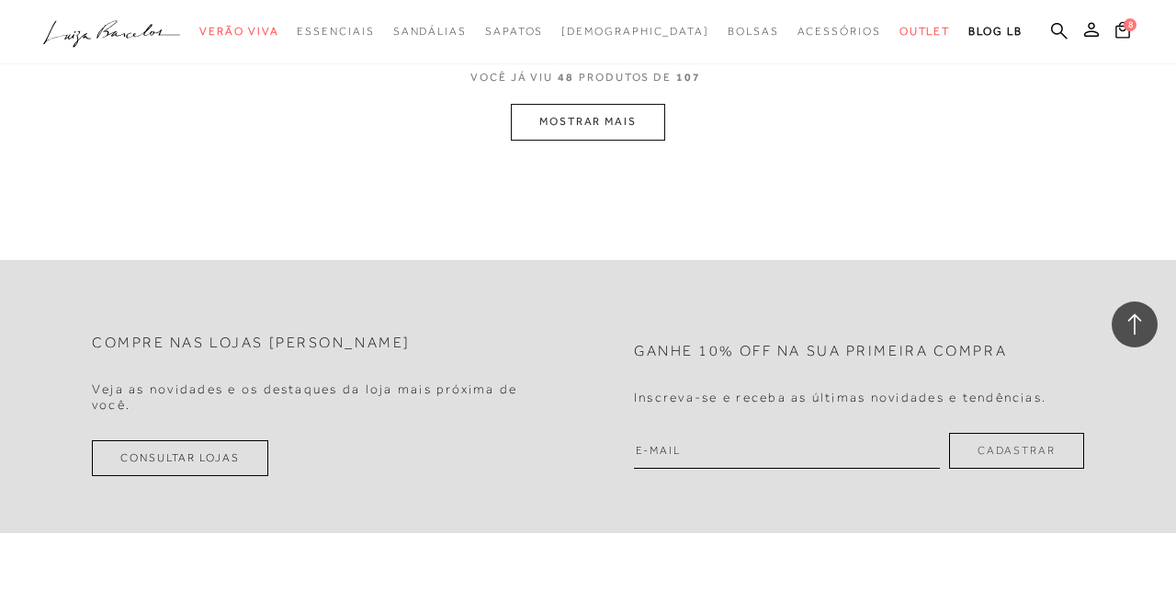
click at [590, 126] on button "MOSTRAR MAIS" at bounding box center [588, 122] width 154 height 36
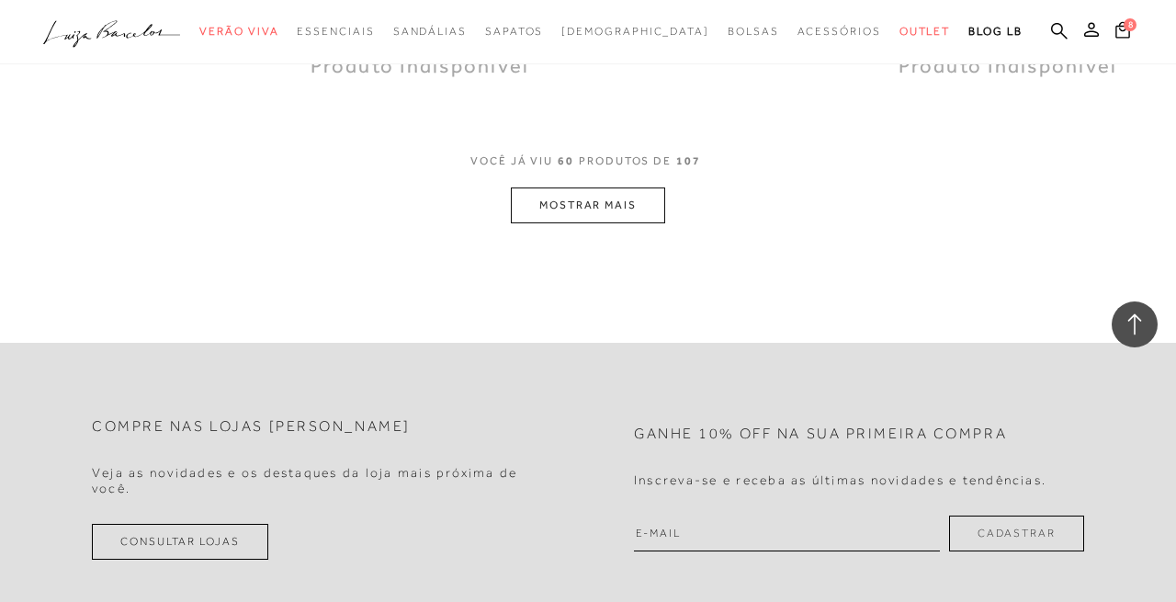
scroll to position [8642, 0]
click at [606, 209] on button "MOSTRAR MAIS" at bounding box center [588, 204] width 154 height 36
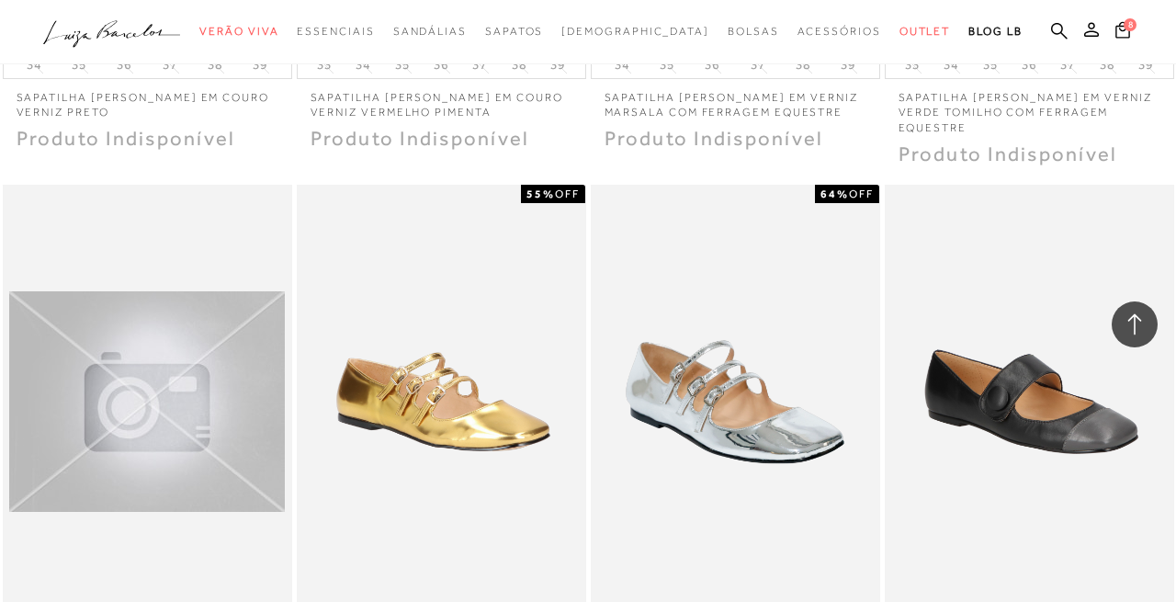
scroll to position [9910, 0]
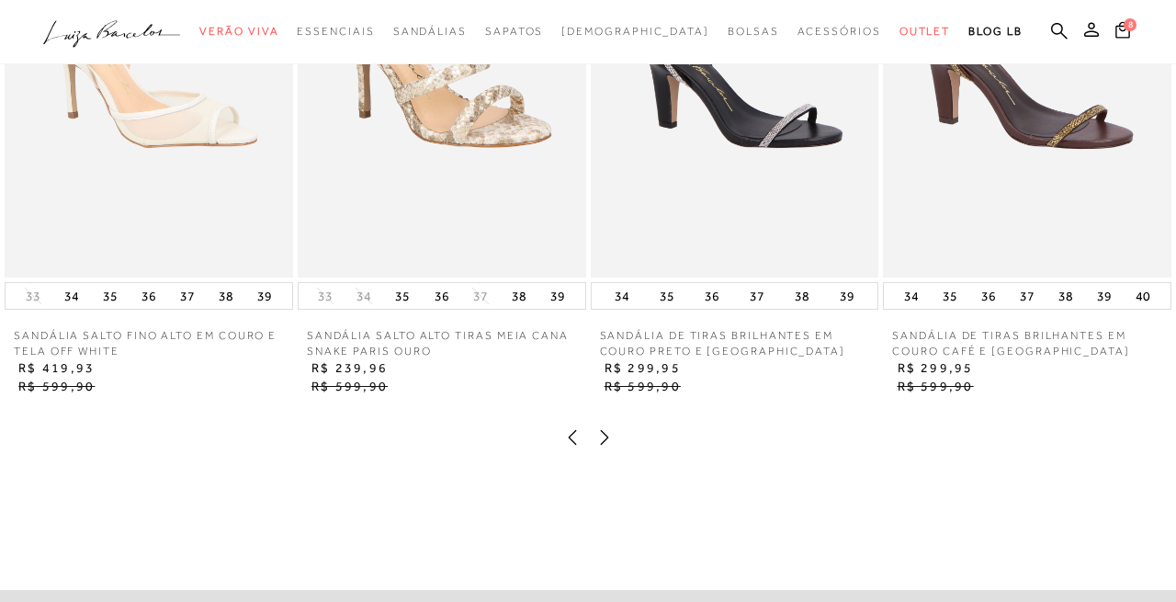
scroll to position [2570, 0]
